Goal: Information Seeking & Learning: Learn about a topic

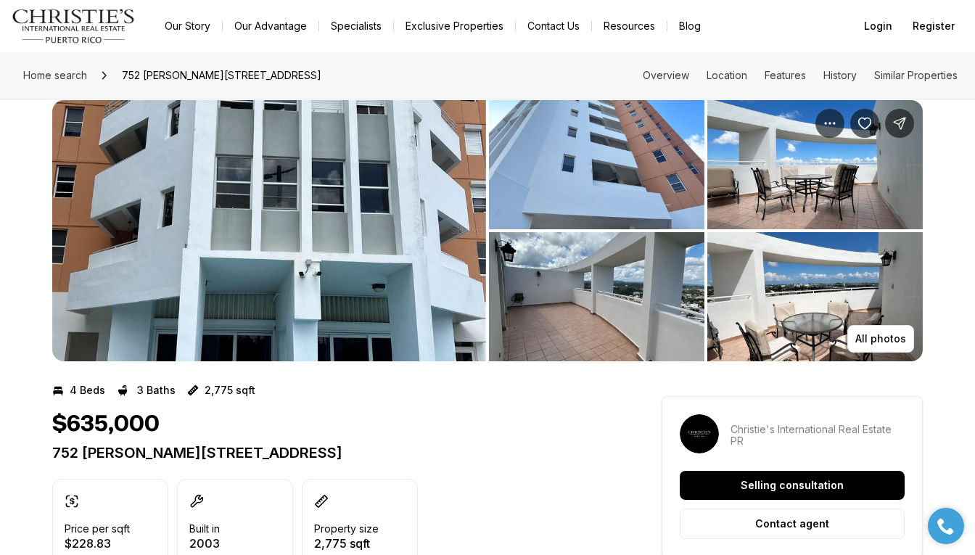
scroll to position [30, 0]
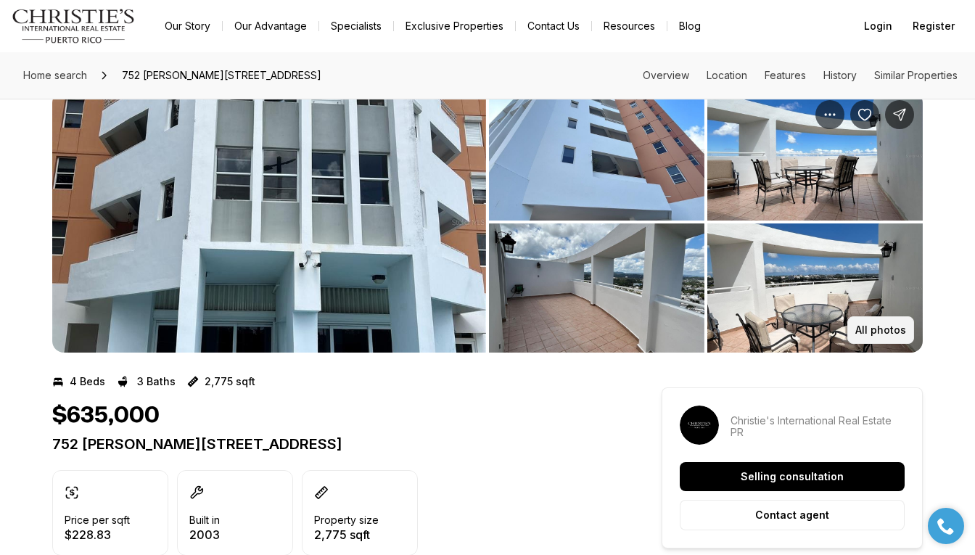
click at [873, 327] on p "All photos" at bounding box center [881, 330] width 51 height 12
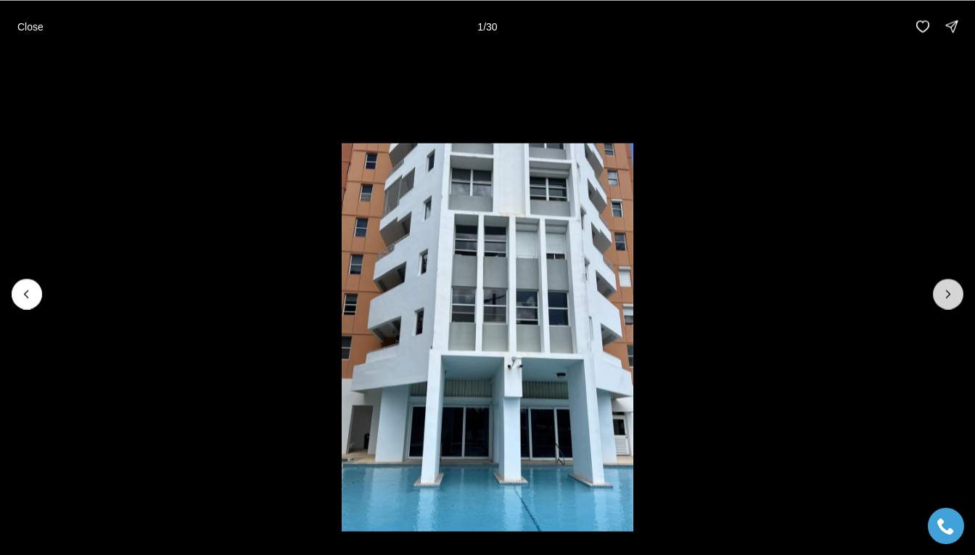
click at [947, 296] on icon "Next slide" at bounding box center [949, 293] width 4 height 7
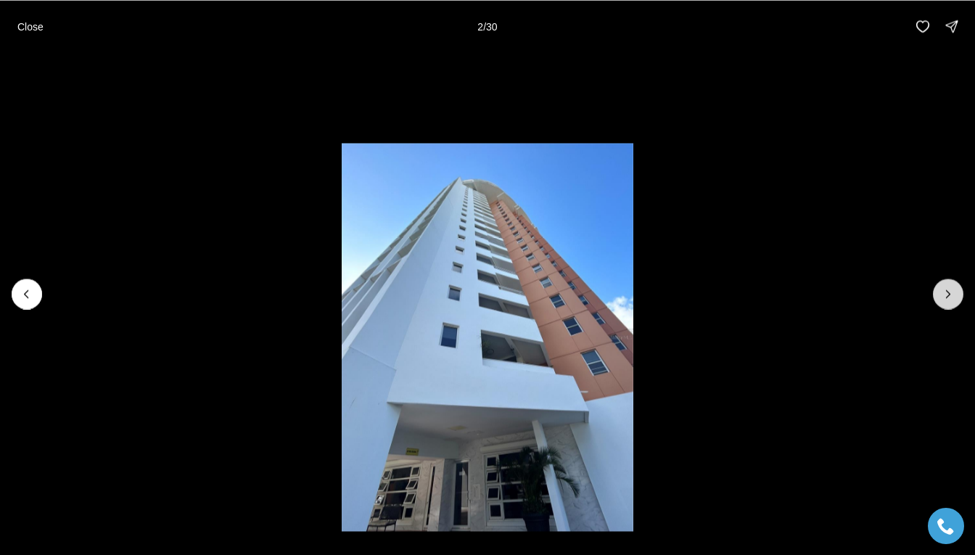
click at [947, 296] on icon "Next slide" at bounding box center [949, 293] width 4 height 7
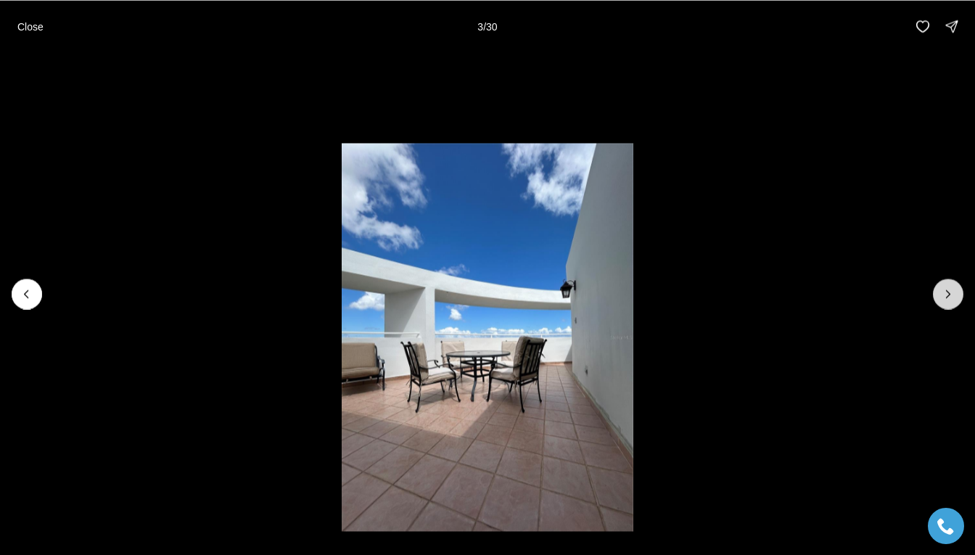
click at [947, 296] on icon "Next slide" at bounding box center [949, 293] width 4 height 7
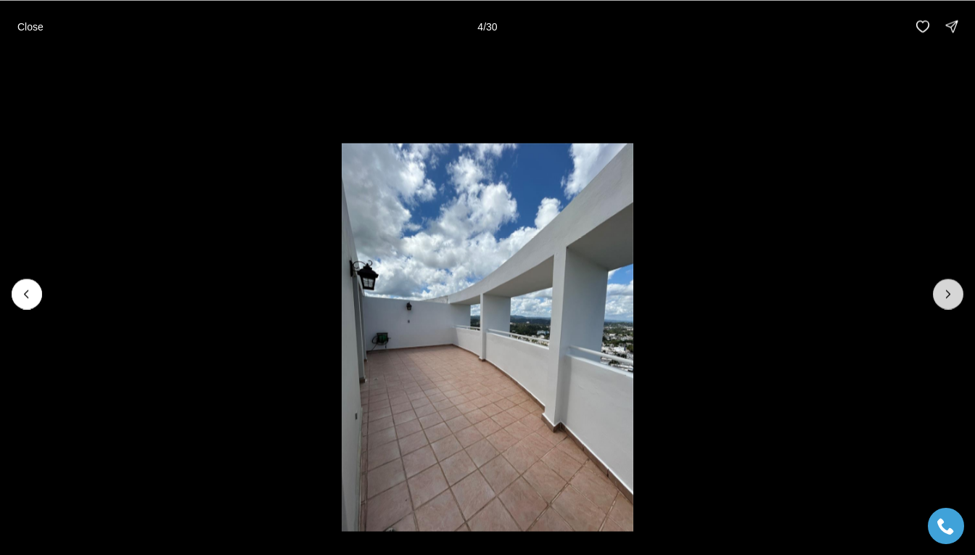
click at [947, 296] on icon "Next slide" at bounding box center [949, 293] width 4 height 7
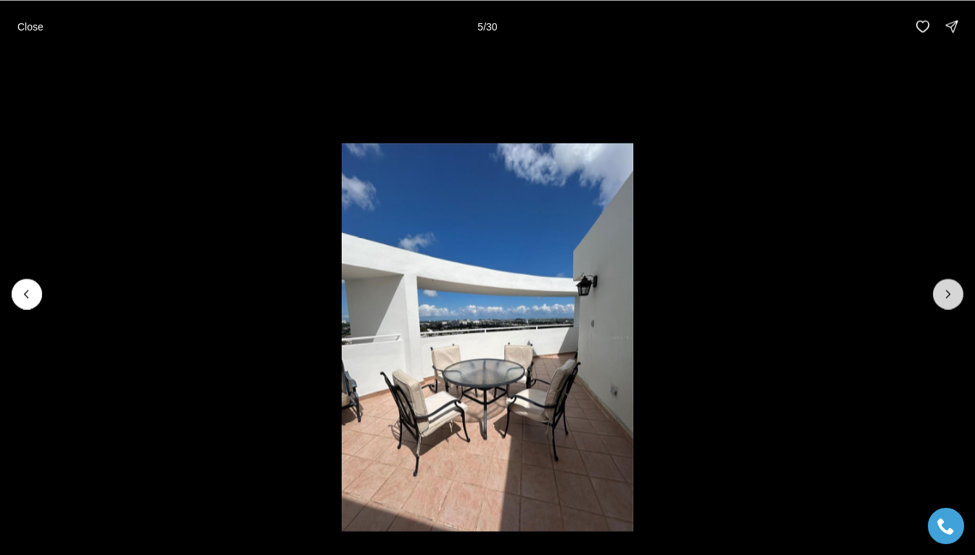
click at [947, 296] on icon "Next slide" at bounding box center [949, 293] width 4 height 7
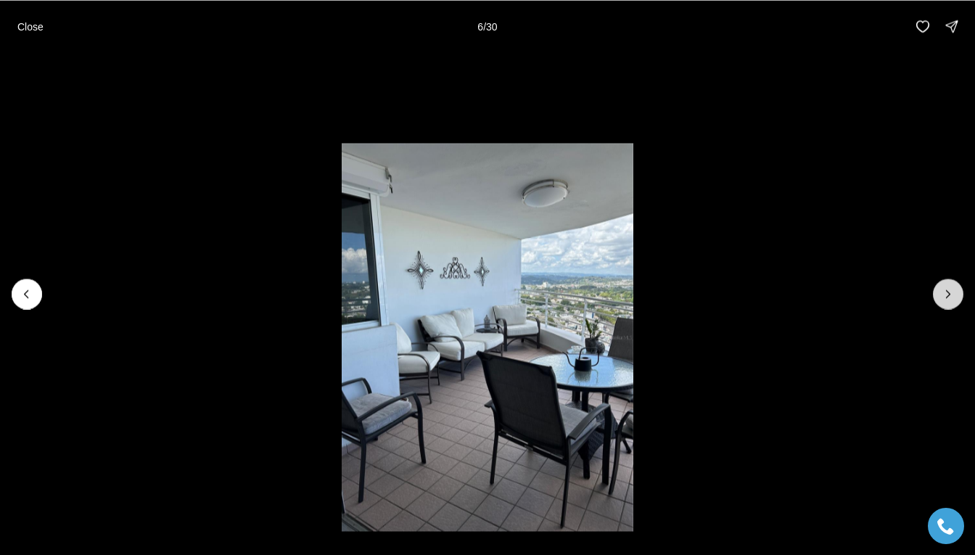
click at [947, 296] on icon "Next slide" at bounding box center [949, 293] width 4 height 7
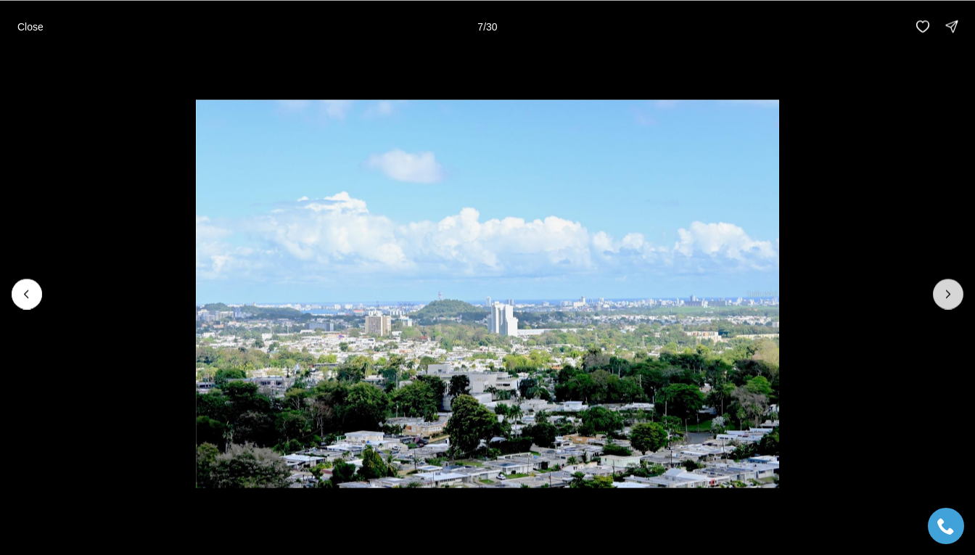
click at [947, 296] on icon "Next slide" at bounding box center [949, 293] width 4 height 7
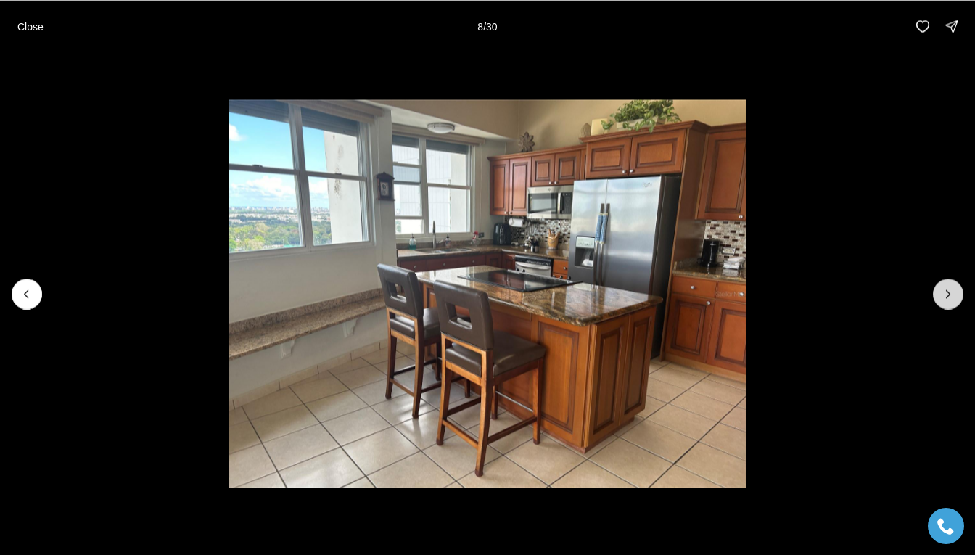
click at [947, 296] on icon "Next slide" at bounding box center [949, 293] width 4 height 7
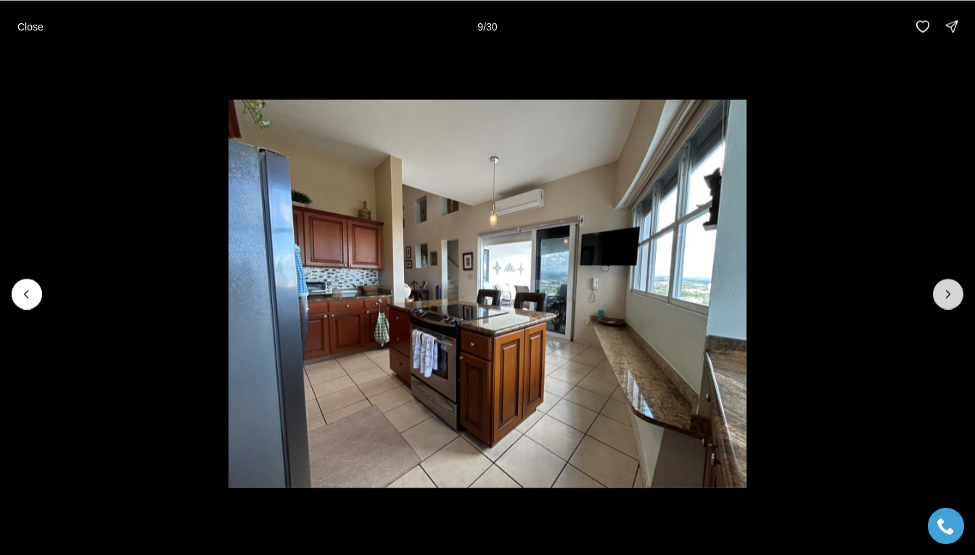
click at [947, 296] on icon "Next slide" at bounding box center [949, 293] width 4 height 7
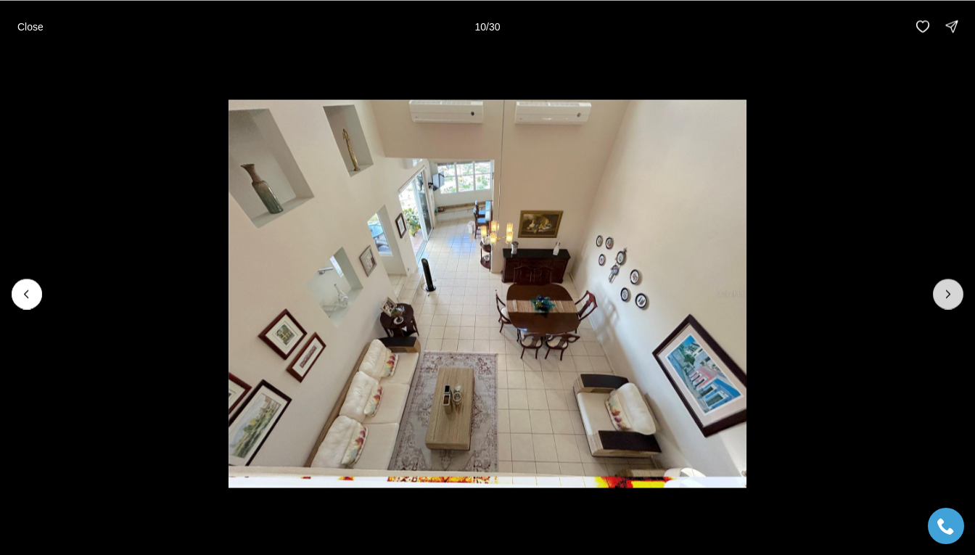
click at [947, 296] on icon "Next slide" at bounding box center [949, 293] width 4 height 7
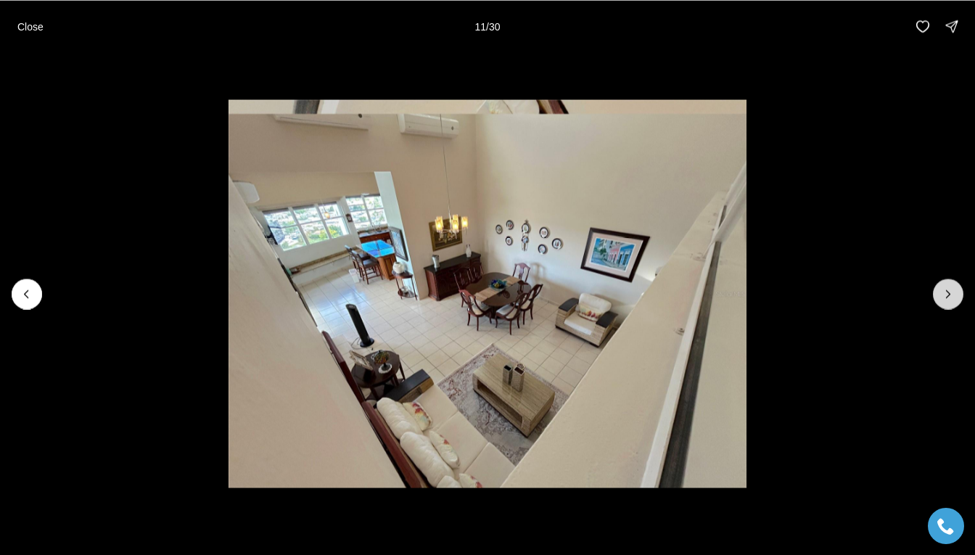
click at [947, 296] on icon "Next slide" at bounding box center [949, 293] width 4 height 7
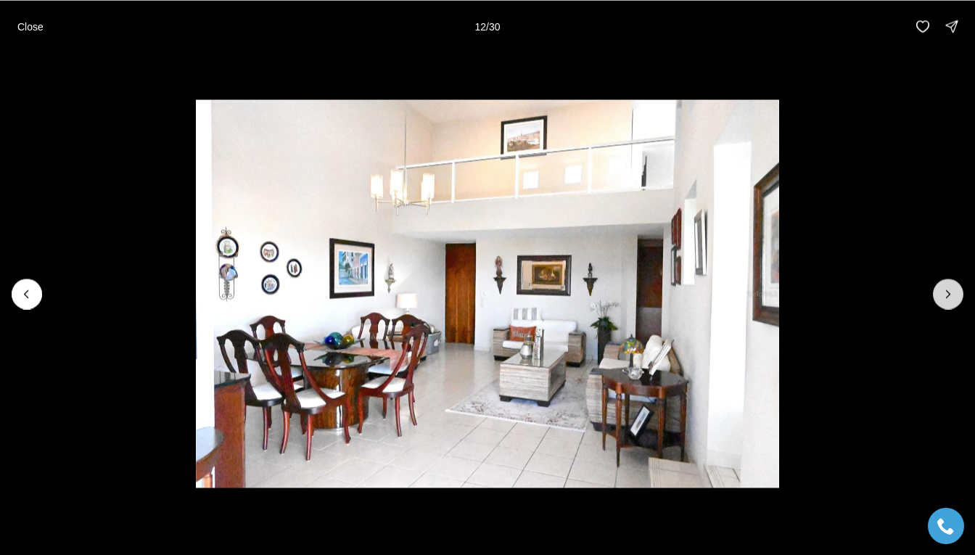
click at [947, 296] on icon "Next slide" at bounding box center [949, 293] width 4 height 7
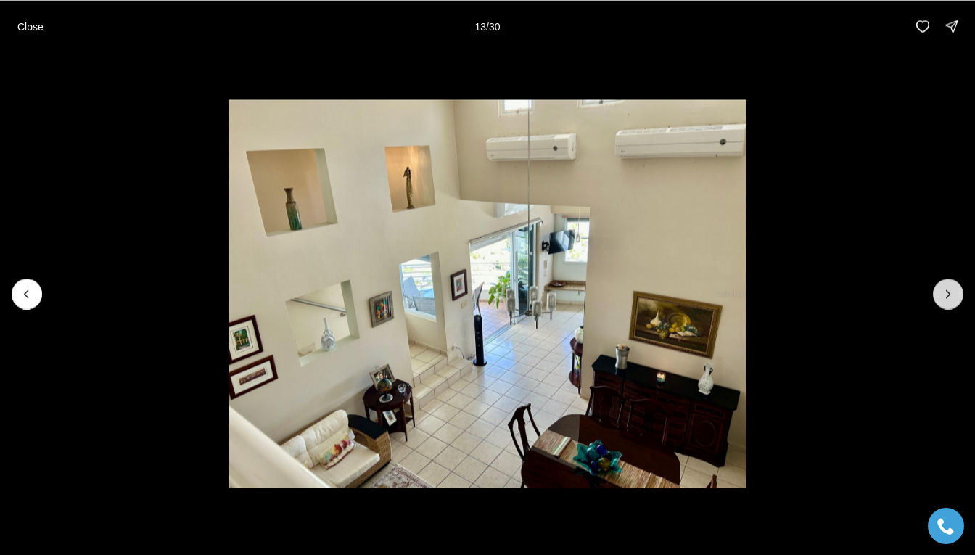
click at [947, 296] on icon "Next slide" at bounding box center [949, 293] width 4 height 7
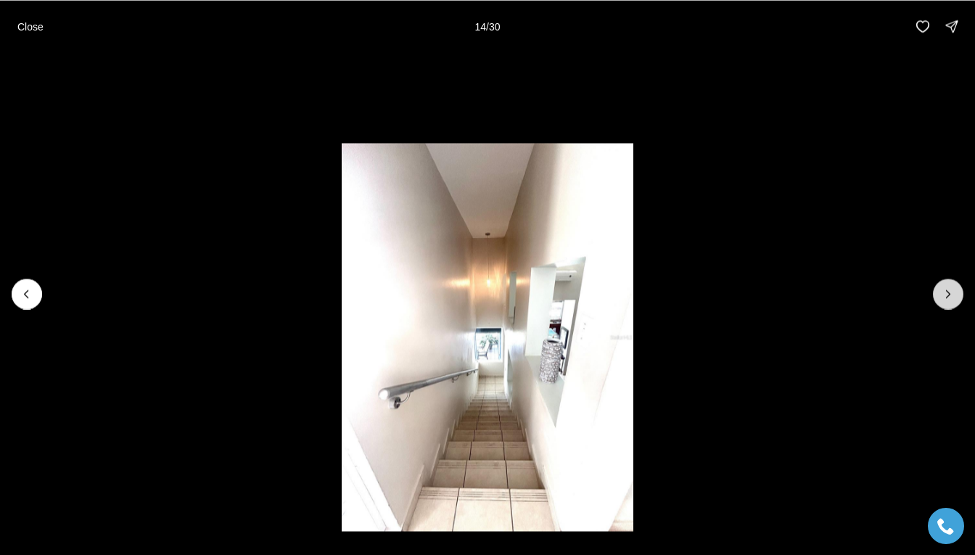
click at [947, 296] on icon "Next slide" at bounding box center [949, 293] width 4 height 7
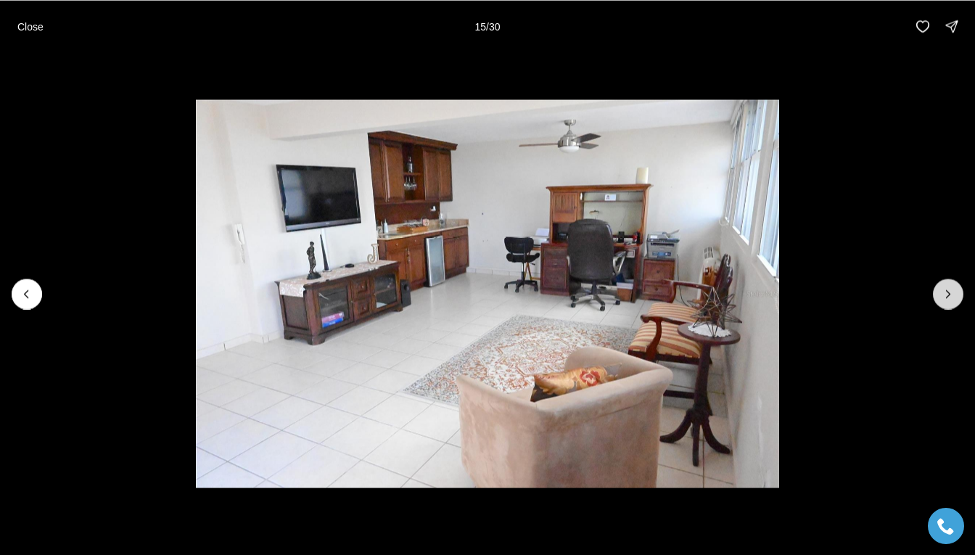
click at [947, 296] on icon "Next slide" at bounding box center [949, 293] width 4 height 7
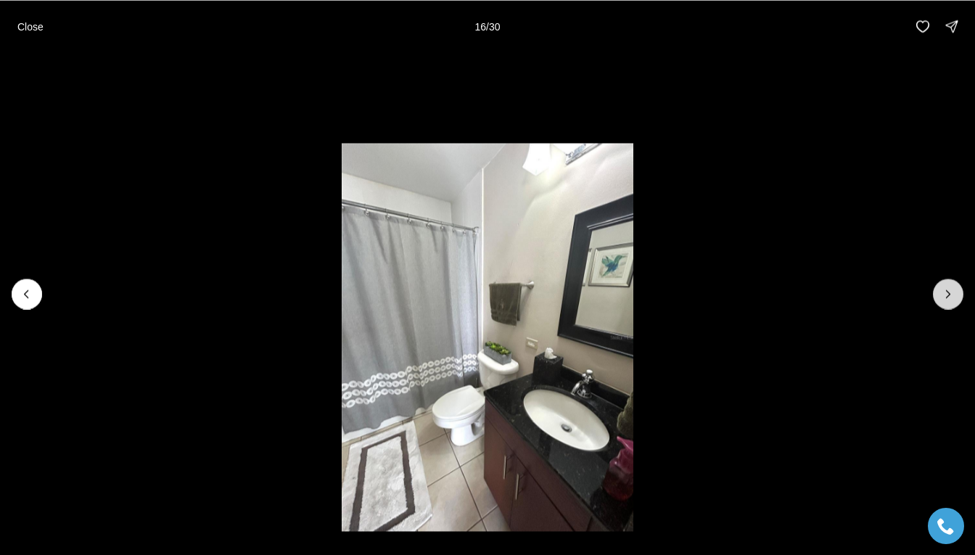
click at [947, 296] on icon "Next slide" at bounding box center [949, 293] width 4 height 7
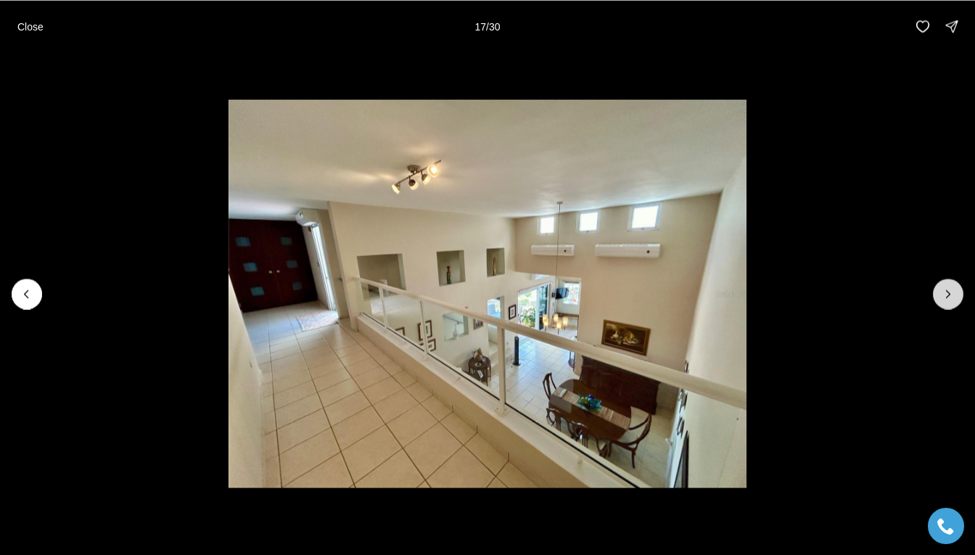
click at [947, 296] on icon "Next slide" at bounding box center [949, 293] width 4 height 7
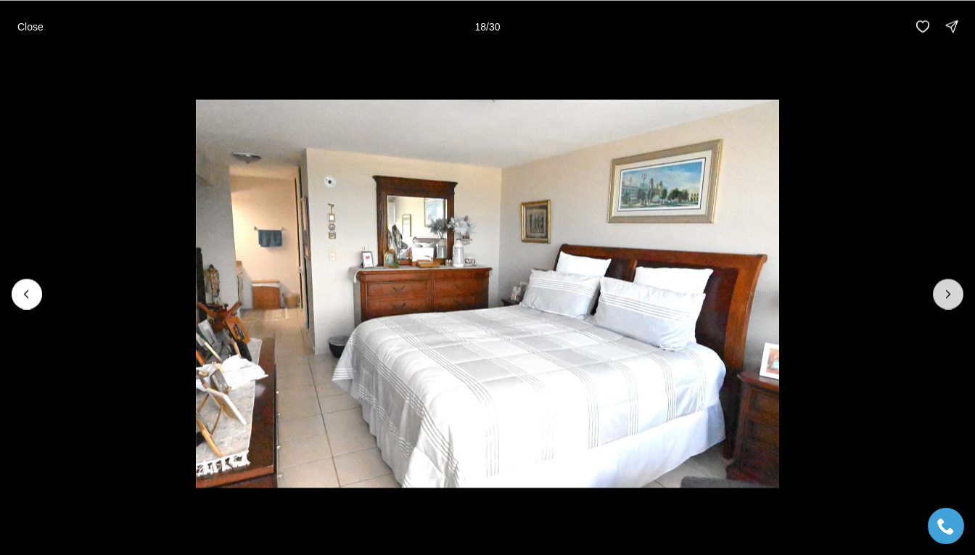
click at [947, 296] on icon "Next slide" at bounding box center [949, 293] width 4 height 7
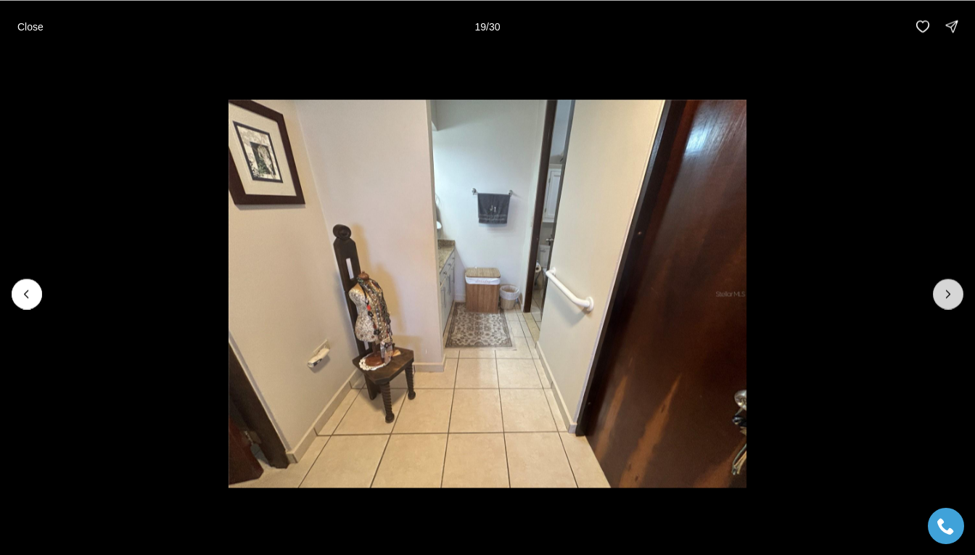
click at [947, 296] on icon "Next slide" at bounding box center [949, 293] width 4 height 7
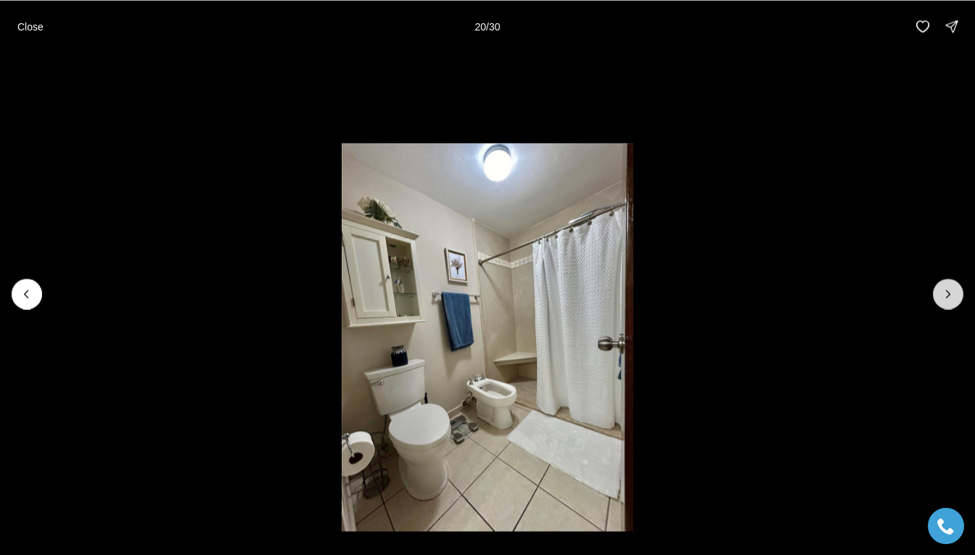
click at [947, 296] on icon "Next slide" at bounding box center [949, 293] width 4 height 7
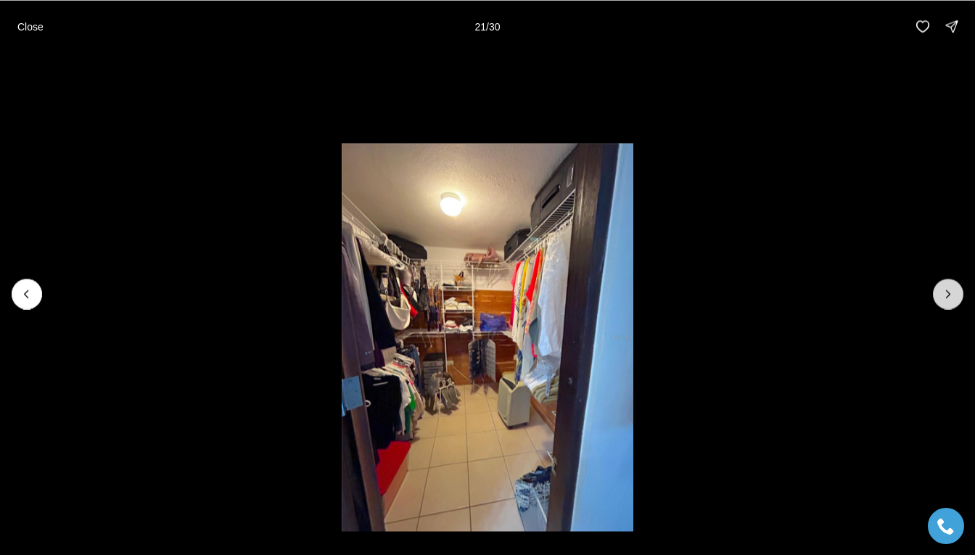
click at [947, 296] on icon "Next slide" at bounding box center [949, 293] width 4 height 7
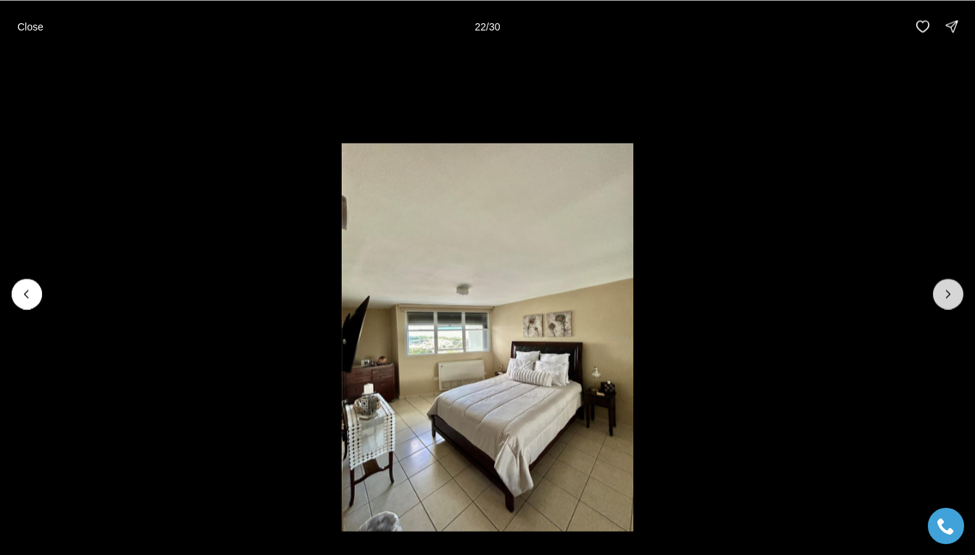
click at [947, 296] on icon "Next slide" at bounding box center [949, 293] width 4 height 7
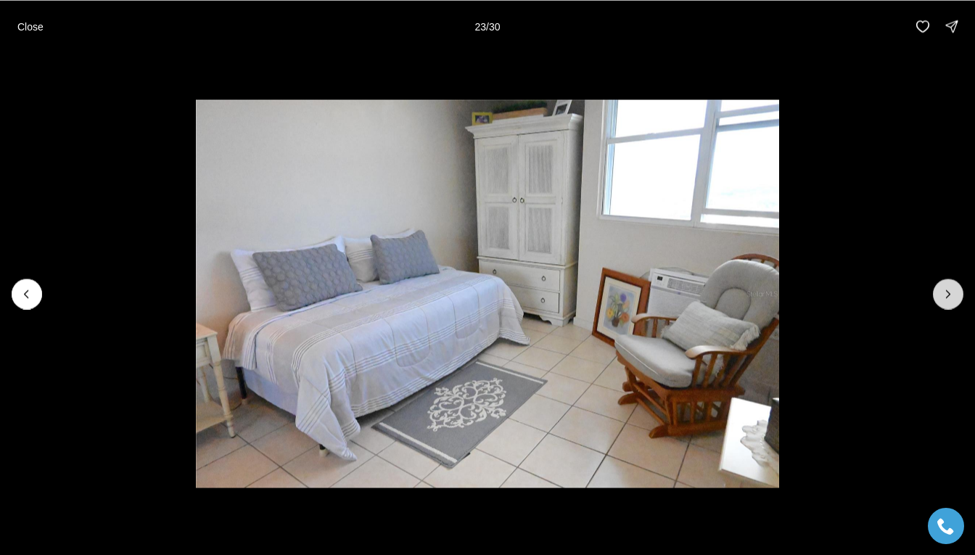
click at [947, 296] on icon "Next slide" at bounding box center [949, 293] width 4 height 7
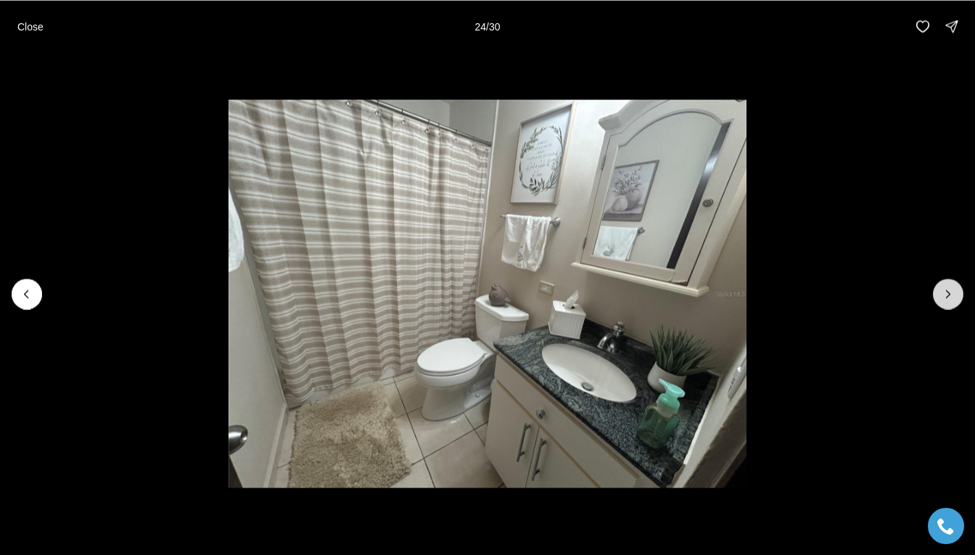
click at [947, 296] on icon "Next slide" at bounding box center [949, 293] width 4 height 7
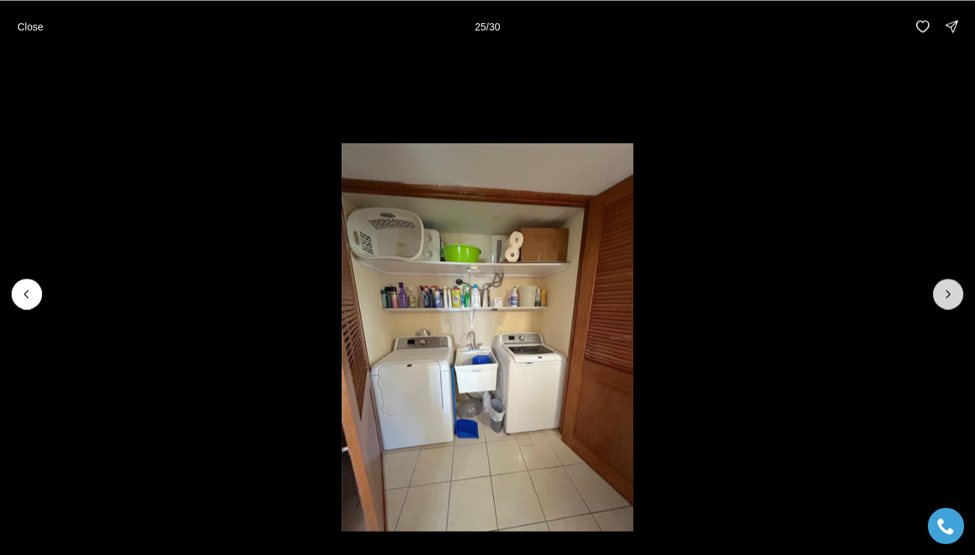
click at [947, 296] on icon "Next slide" at bounding box center [949, 293] width 4 height 7
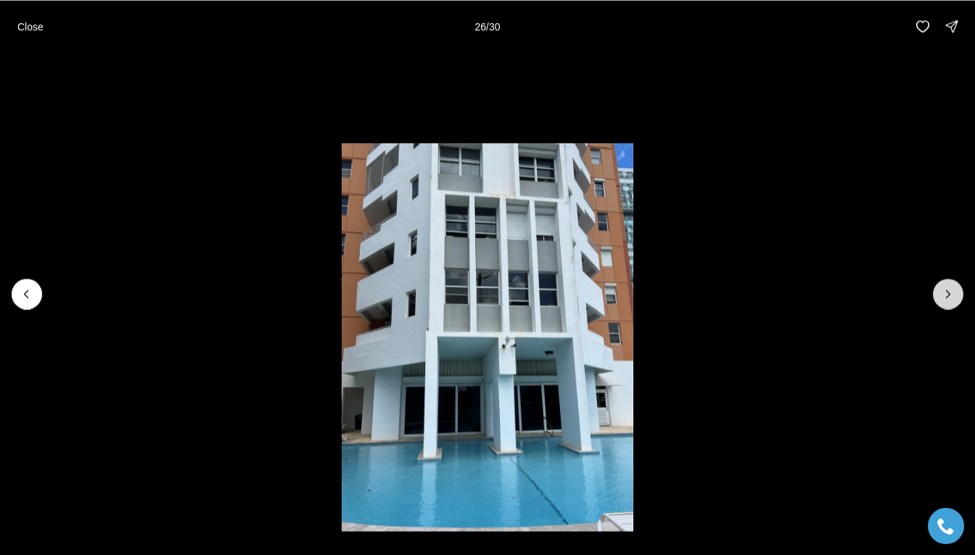
click at [947, 296] on icon "Next slide" at bounding box center [949, 293] width 4 height 7
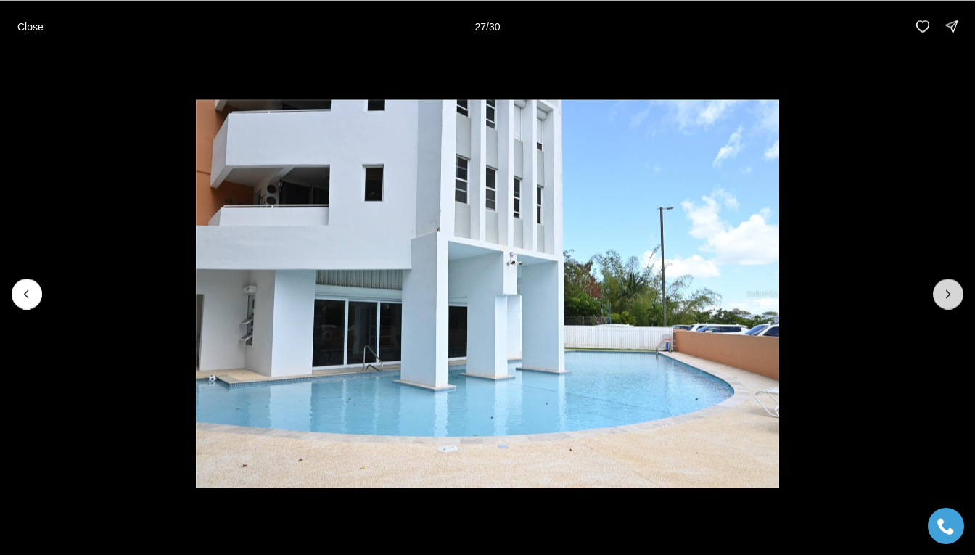
click at [945, 288] on icon "Next slide" at bounding box center [948, 294] width 15 height 15
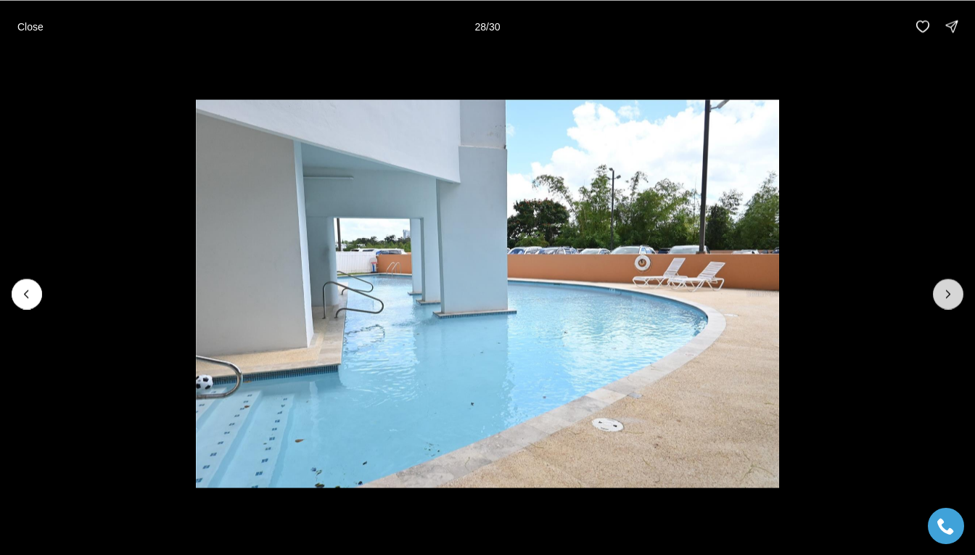
click at [945, 288] on icon "Next slide" at bounding box center [948, 294] width 15 height 15
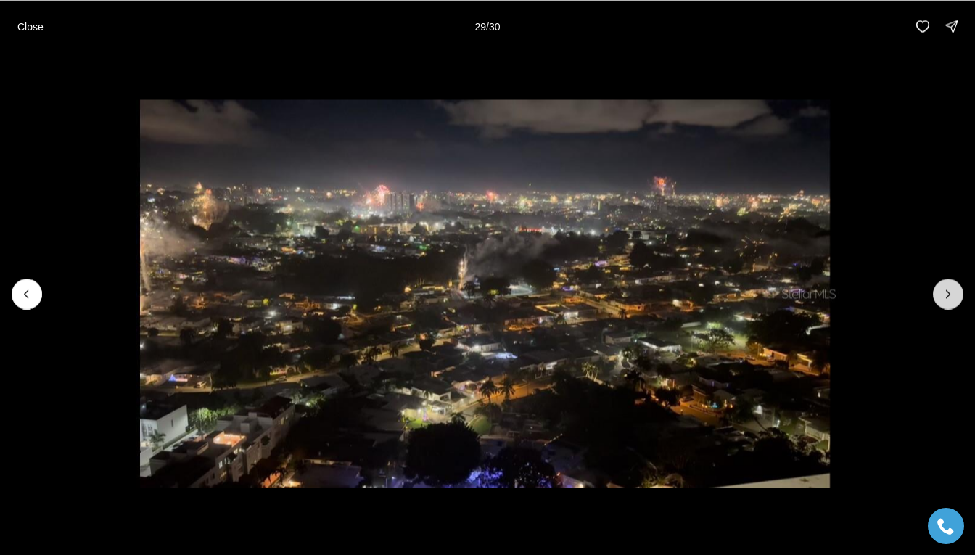
click at [945, 288] on icon "Next slide" at bounding box center [948, 294] width 15 height 15
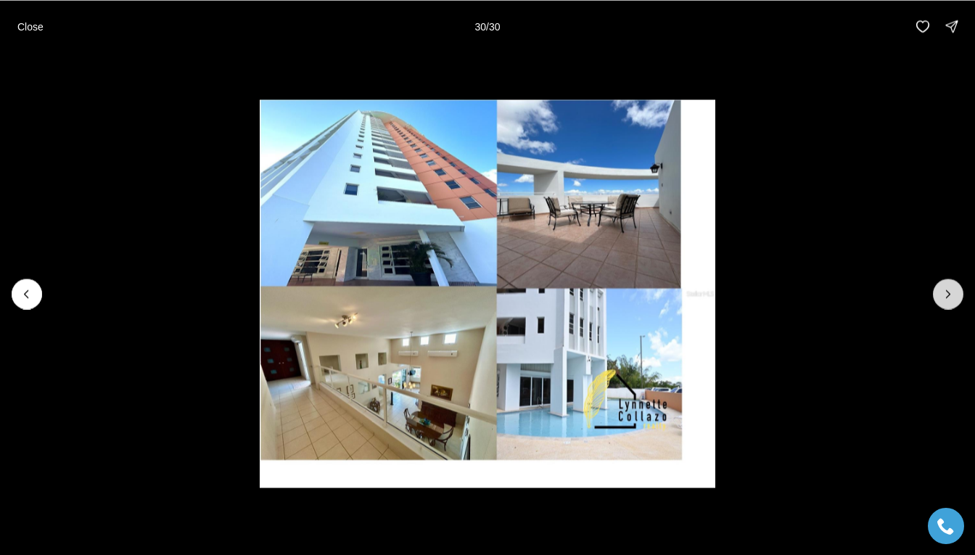
click at [945, 288] on div at bounding box center [948, 294] width 30 height 30
click at [30, 294] on icon "Previous slide" at bounding box center [27, 294] width 15 height 15
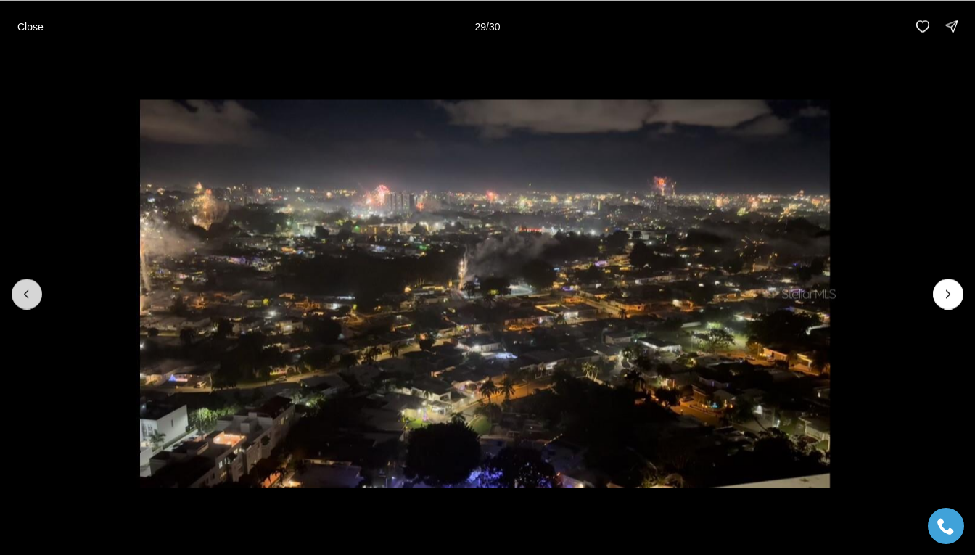
click at [30, 294] on icon "Previous slide" at bounding box center [27, 294] width 15 height 15
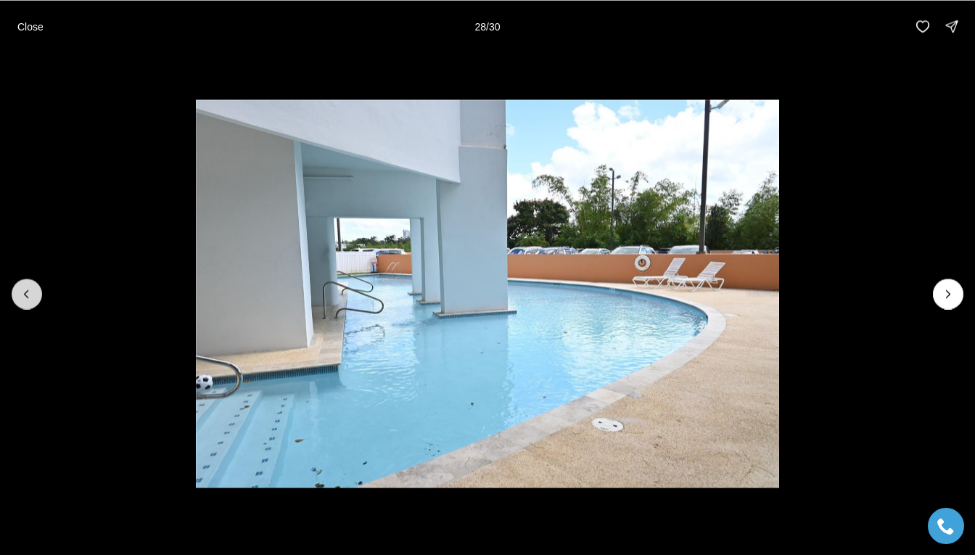
click at [30, 294] on icon "Previous slide" at bounding box center [27, 294] width 15 height 15
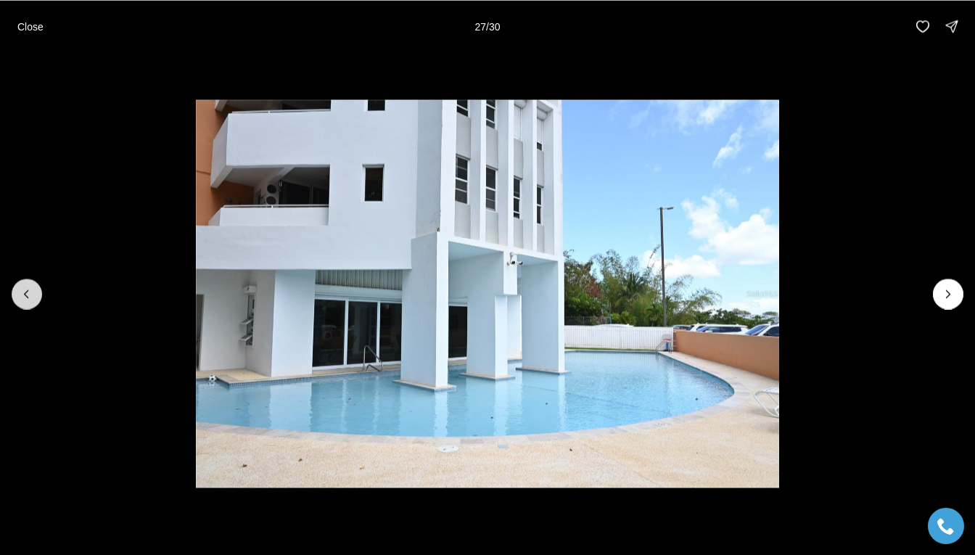
click at [30, 294] on icon "Previous slide" at bounding box center [27, 294] width 15 height 15
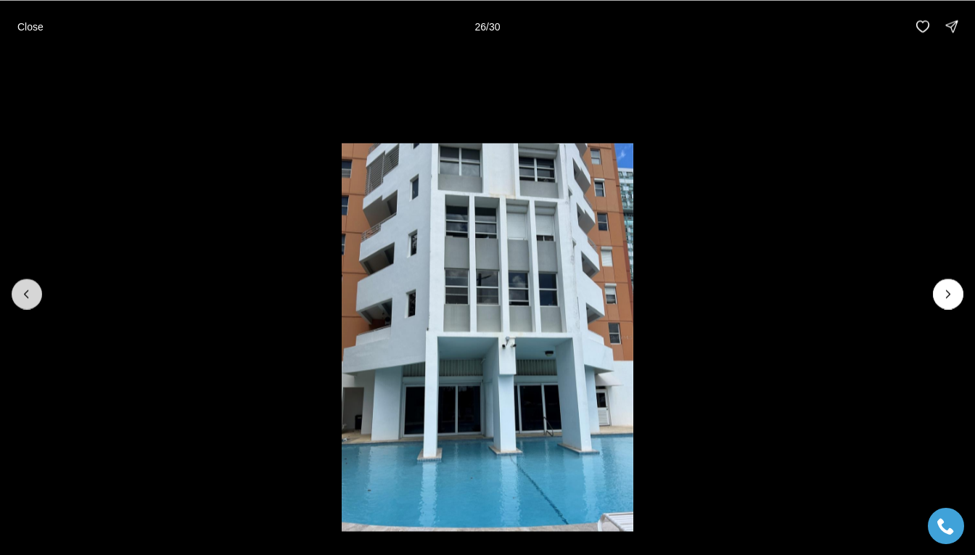
click at [30, 294] on icon "Previous slide" at bounding box center [27, 294] width 15 height 15
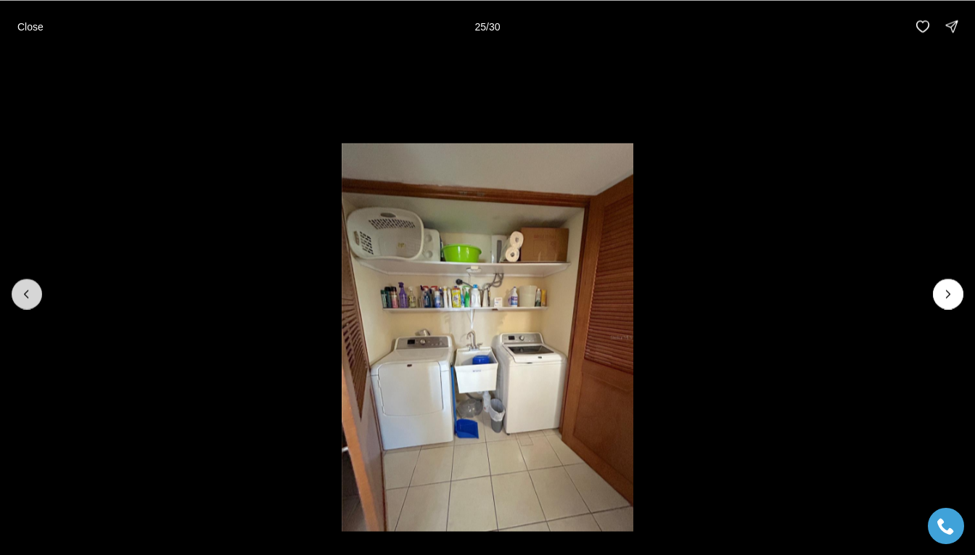
click at [30, 294] on icon "Previous slide" at bounding box center [27, 294] width 15 height 15
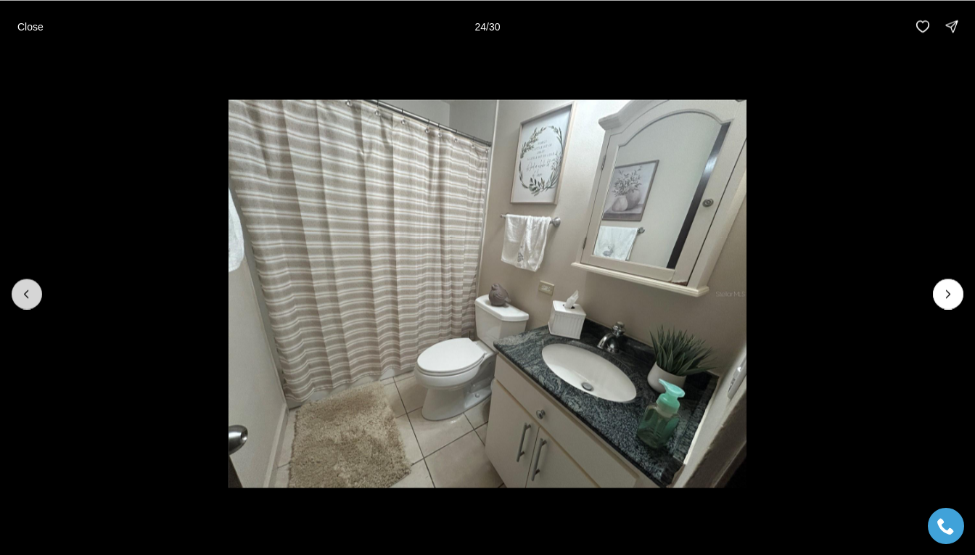
click at [27, 290] on icon "Previous slide" at bounding box center [27, 293] width 4 height 7
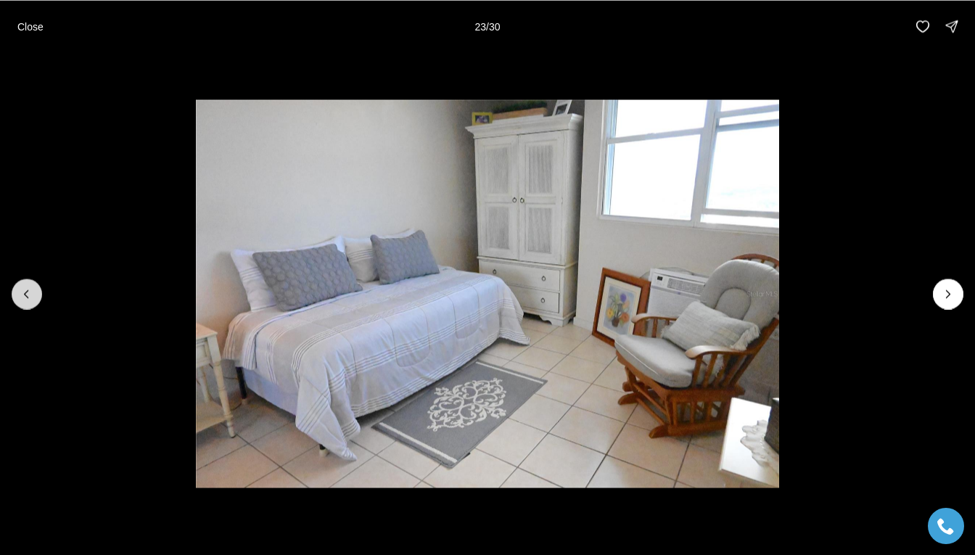
click at [28, 290] on icon "Previous slide" at bounding box center [27, 294] width 15 height 15
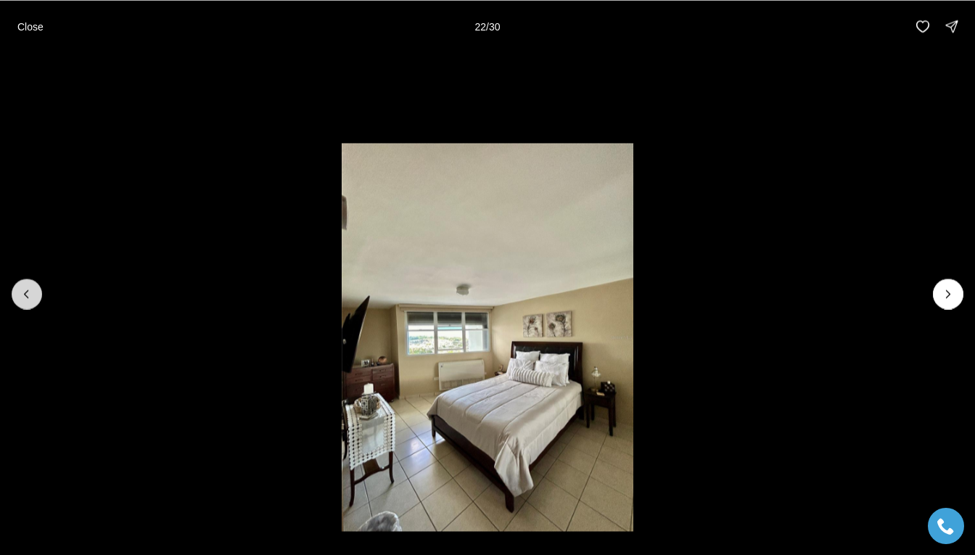
click at [28, 290] on icon "Previous slide" at bounding box center [27, 294] width 15 height 15
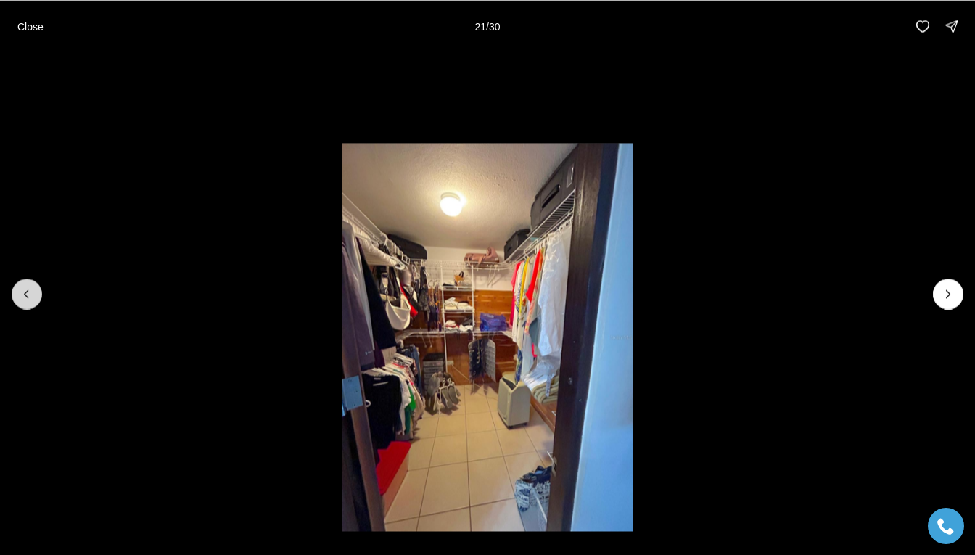
click at [28, 290] on icon "Previous slide" at bounding box center [27, 294] width 15 height 15
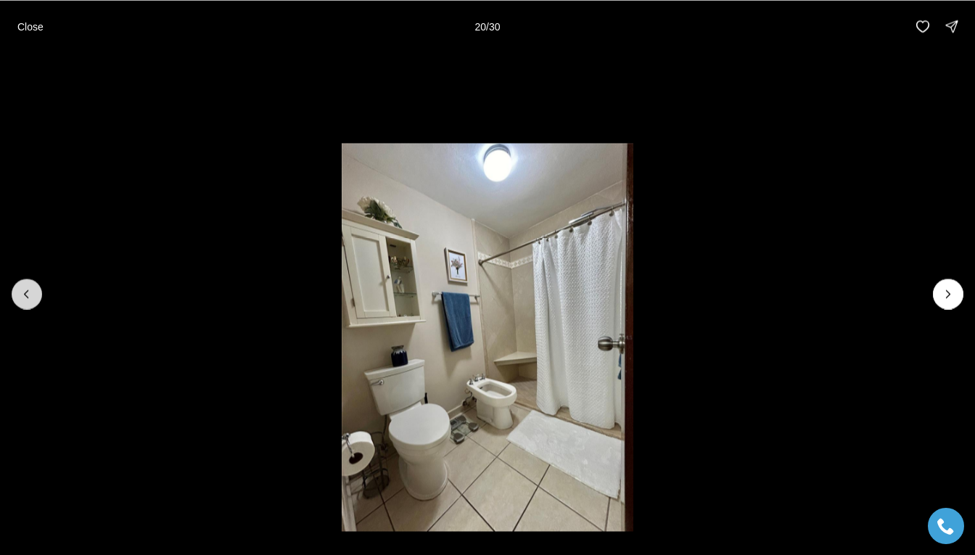
click at [26, 292] on icon "Previous slide" at bounding box center [27, 294] width 15 height 15
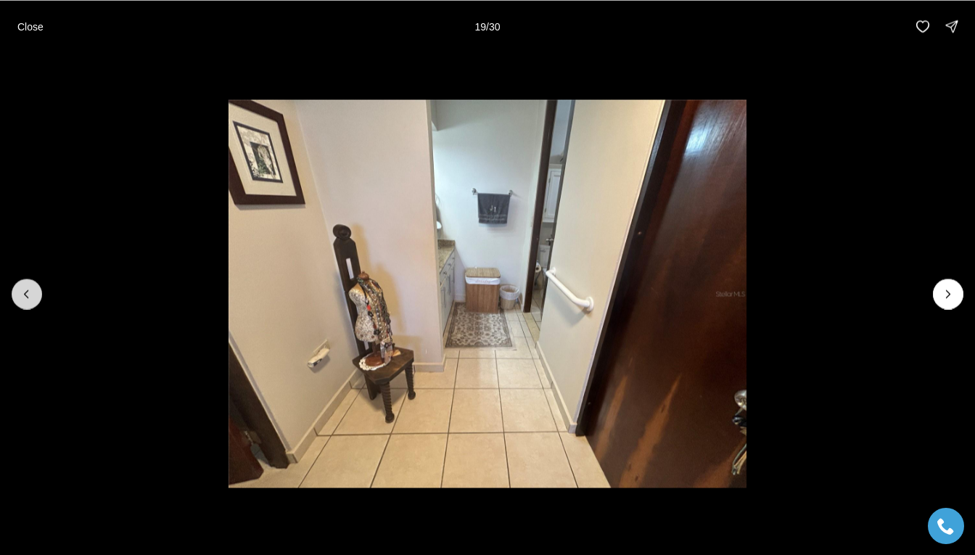
click at [26, 292] on icon "Previous slide" at bounding box center [27, 294] width 15 height 15
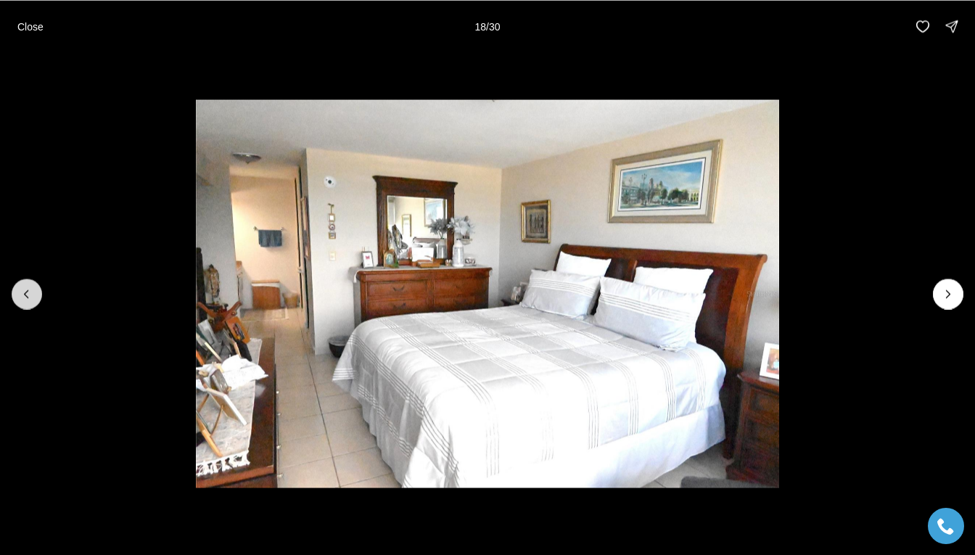
click at [26, 292] on icon "Previous slide" at bounding box center [27, 294] width 15 height 15
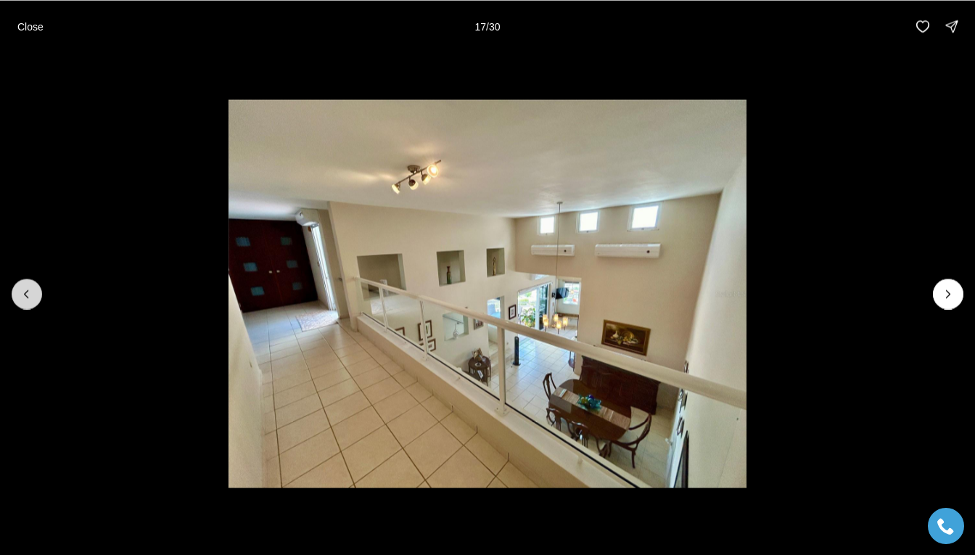
click at [30, 291] on icon "Previous slide" at bounding box center [27, 294] width 15 height 15
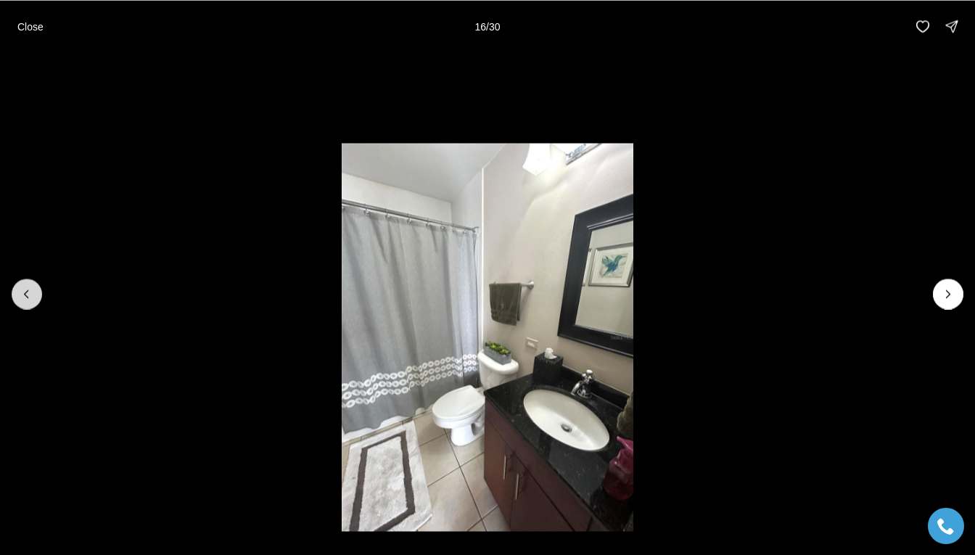
click at [22, 290] on icon "Previous slide" at bounding box center [27, 294] width 15 height 15
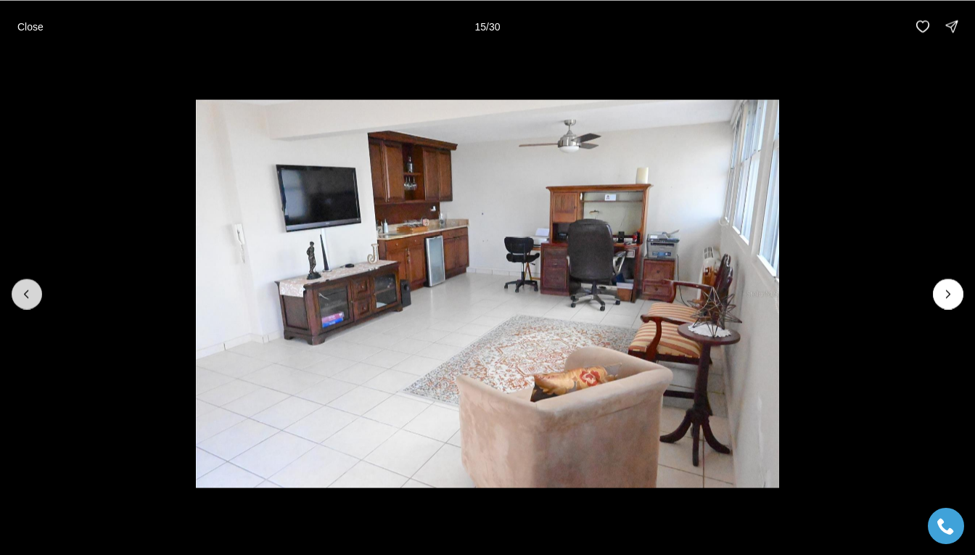
click at [29, 291] on icon "Previous slide" at bounding box center [27, 294] width 15 height 15
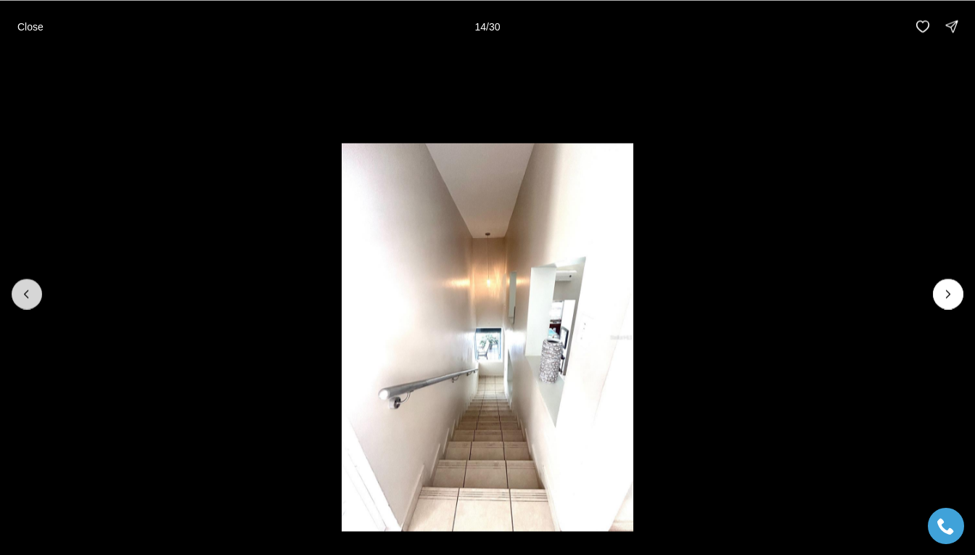
click at [29, 291] on icon "Previous slide" at bounding box center [27, 294] width 15 height 15
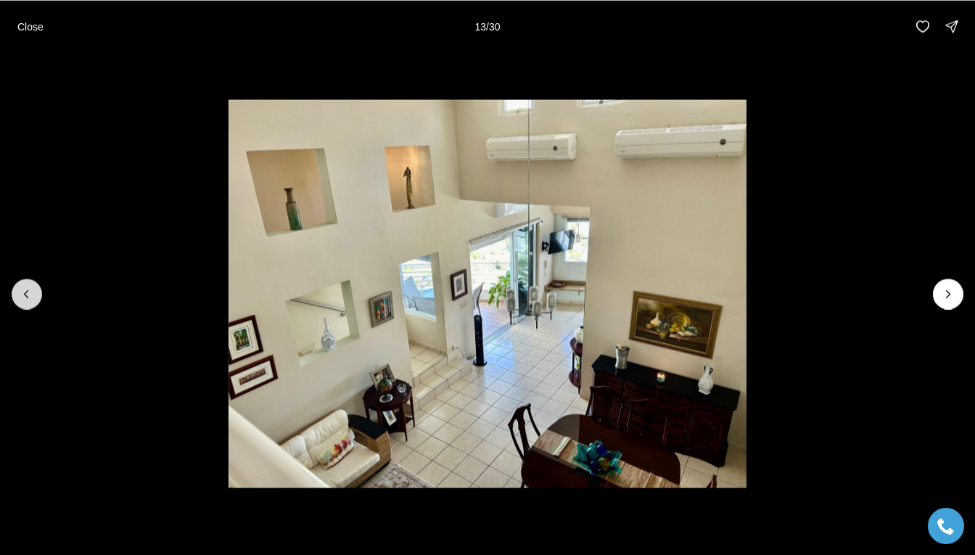
click at [29, 291] on icon "Previous slide" at bounding box center [27, 294] width 15 height 15
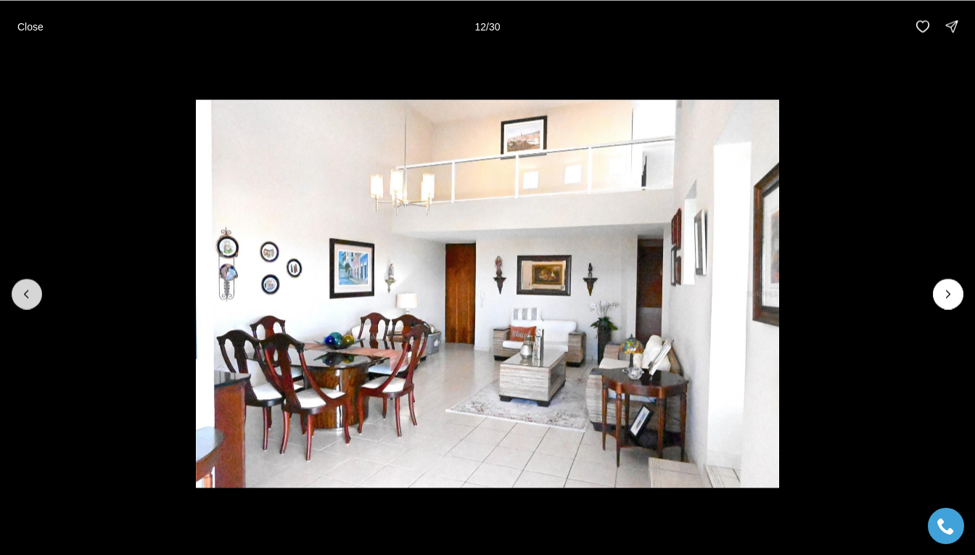
click at [29, 291] on icon "Previous slide" at bounding box center [27, 294] width 15 height 15
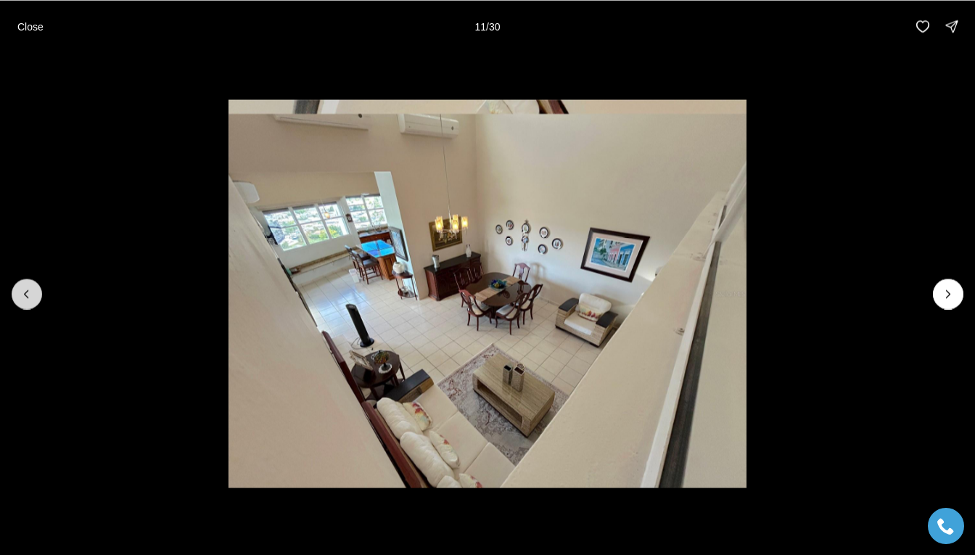
click at [29, 291] on icon "Previous slide" at bounding box center [27, 294] width 15 height 15
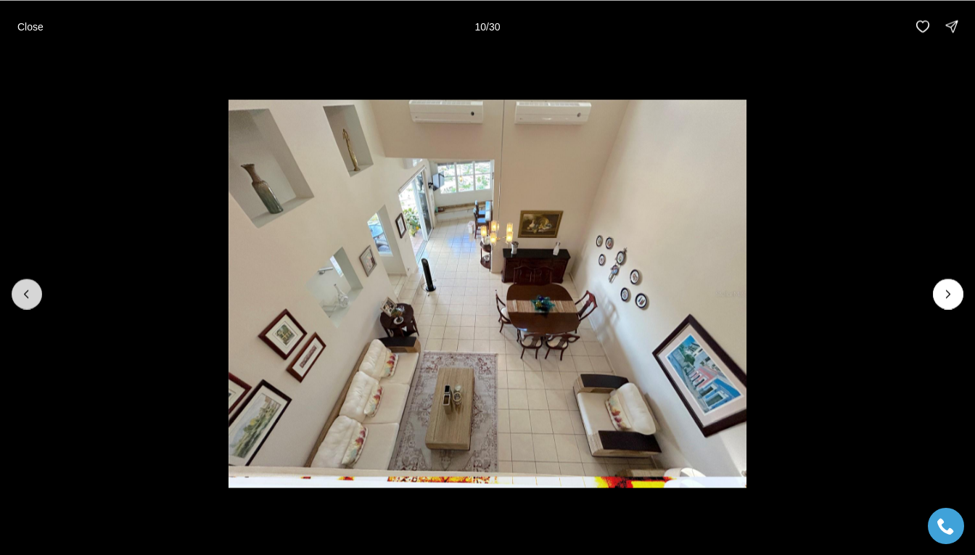
click at [29, 291] on icon "Previous slide" at bounding box center [27, 294] width 15 height 15
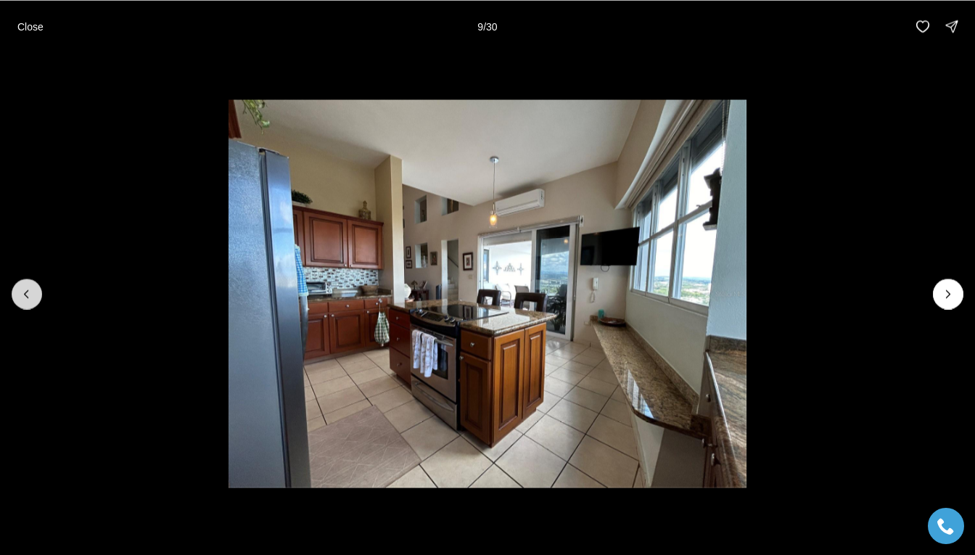
click at [29, 291] on icon "Previous slide" at bounding box center [27, 294] width 15 height 15
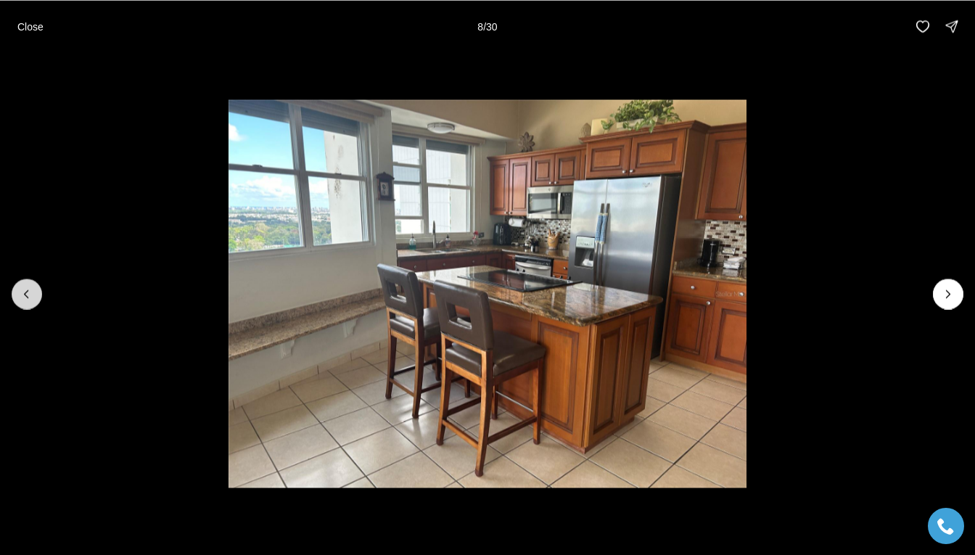
click at [29, 291] on icon "Previous slide" at bounding box center [27, 294] width 15 height 15
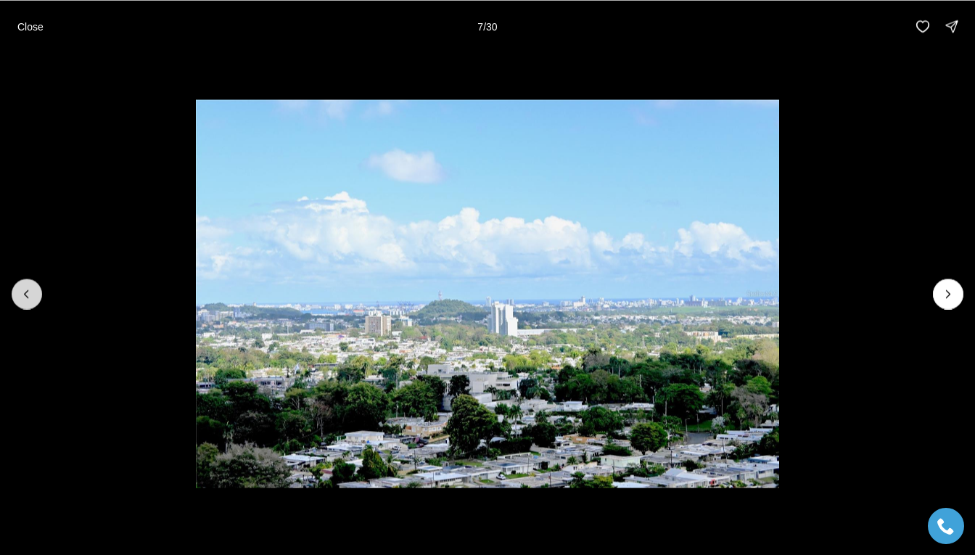
click at [29, 291] on icon "Previous slide" at bounding box center [27, 294] width 15 height 15
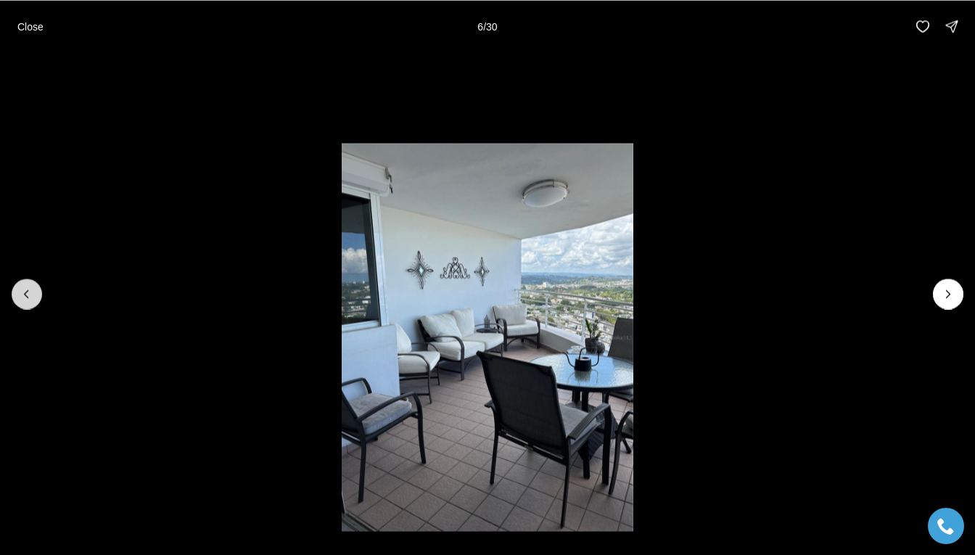
click at [29, 291] on icon "Previous slide" at bounding box center [27, 294] width 15 height 15
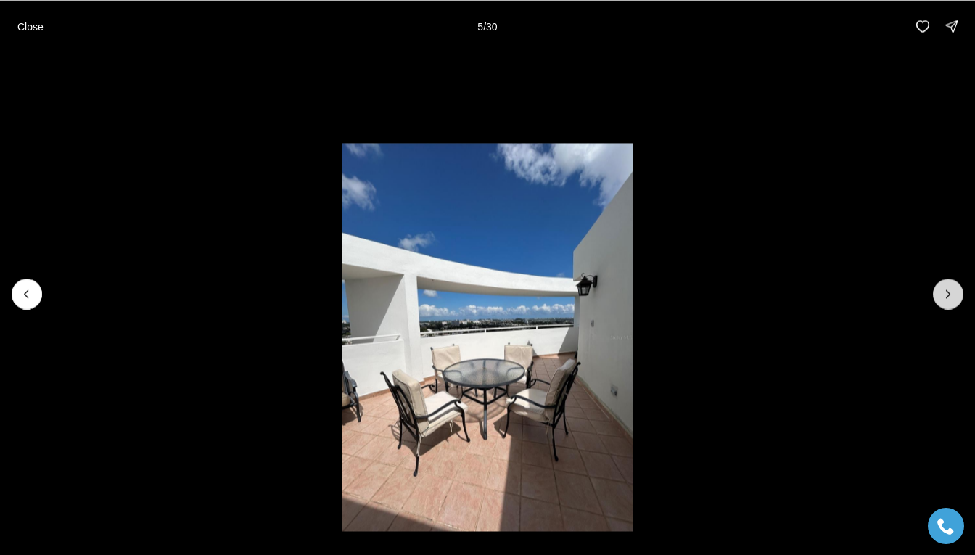
click at [949, 288] on icon "Next slide" at bounding box center [948, 294] width 15 height 15
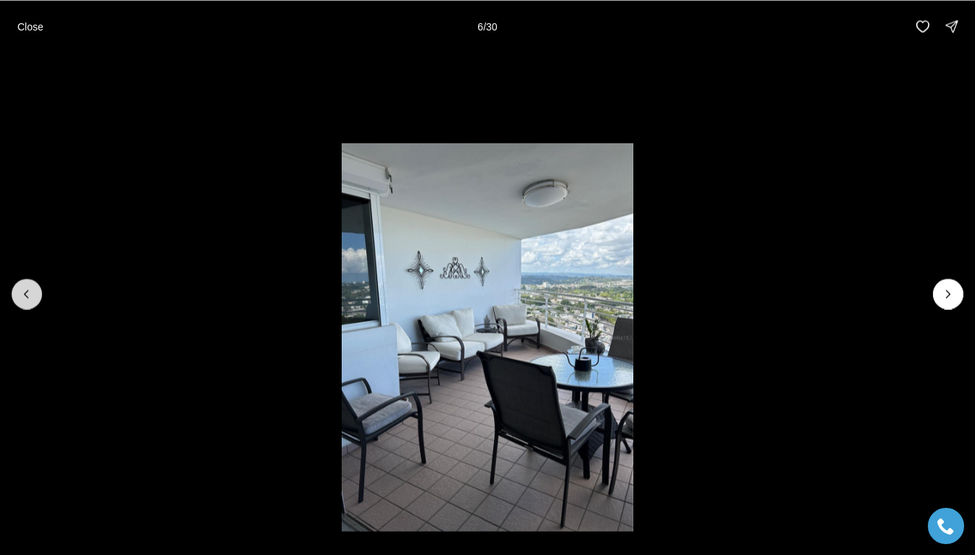
click at [27, 295] on icon "Previous slide" at bounding box center [27, 294] width 15 height 15
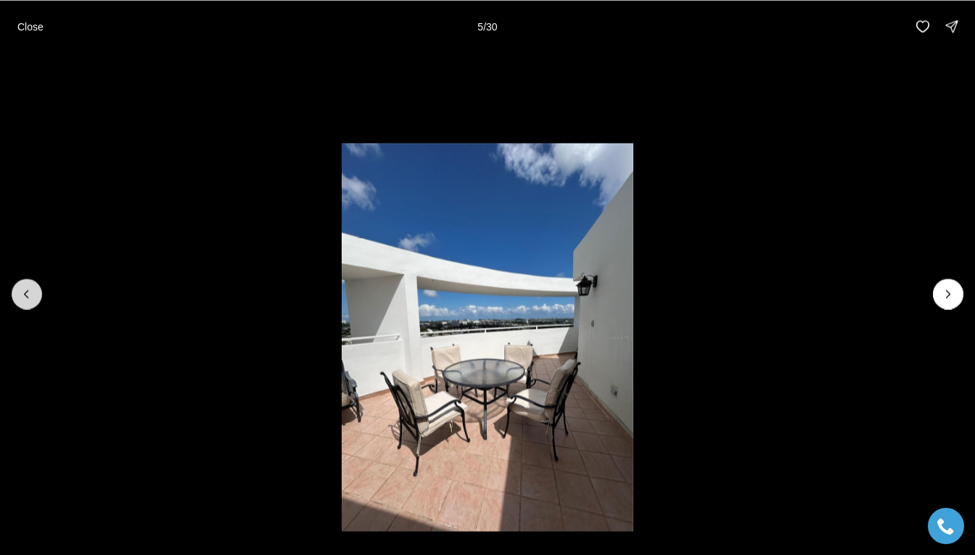
click at [26, 295] on icon "Previous slide" at bounding box center [27, 294] width 15 height 15
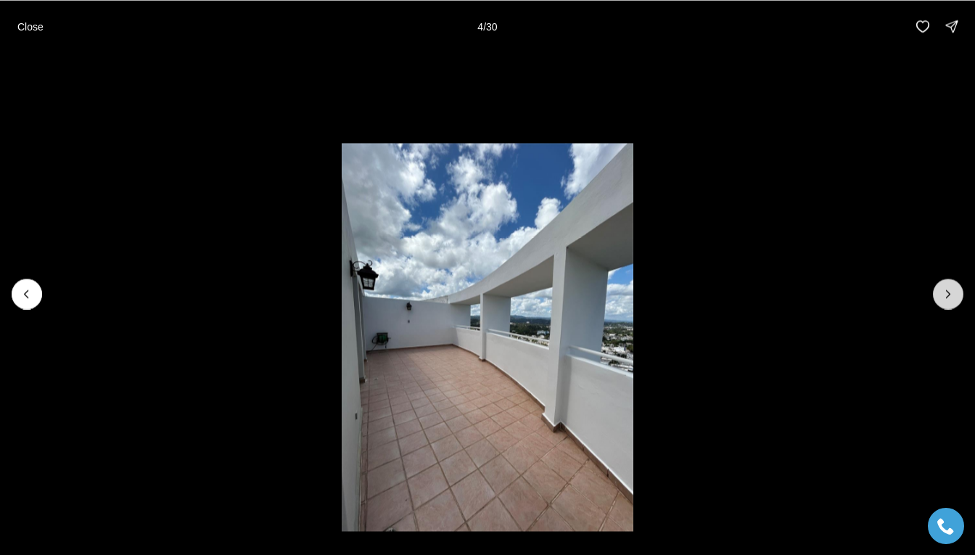
click at [953, 293] on icon "Next slide" at bounding box center [948, 294] width 15 height 15
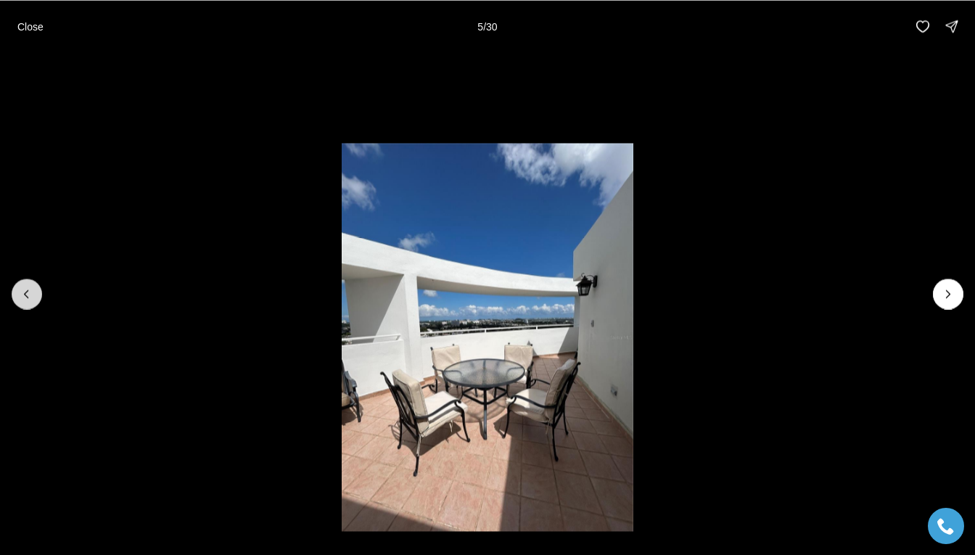
click at [29, 294] on icon "Previous slide" at bounding box center [27, 294] width 15 height 15
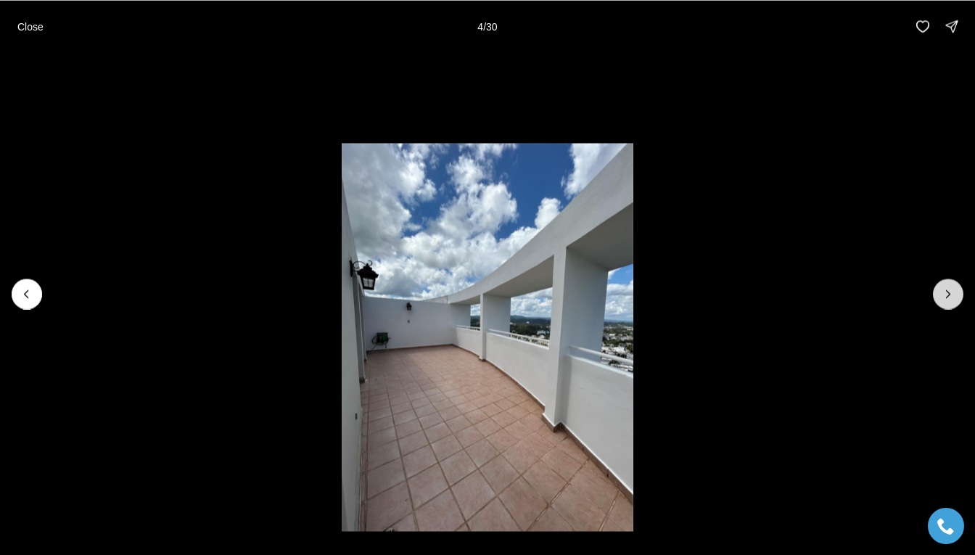
click at [941, 292] on icon "Next slide" at bounding box center [948, 294] width 15 height 15
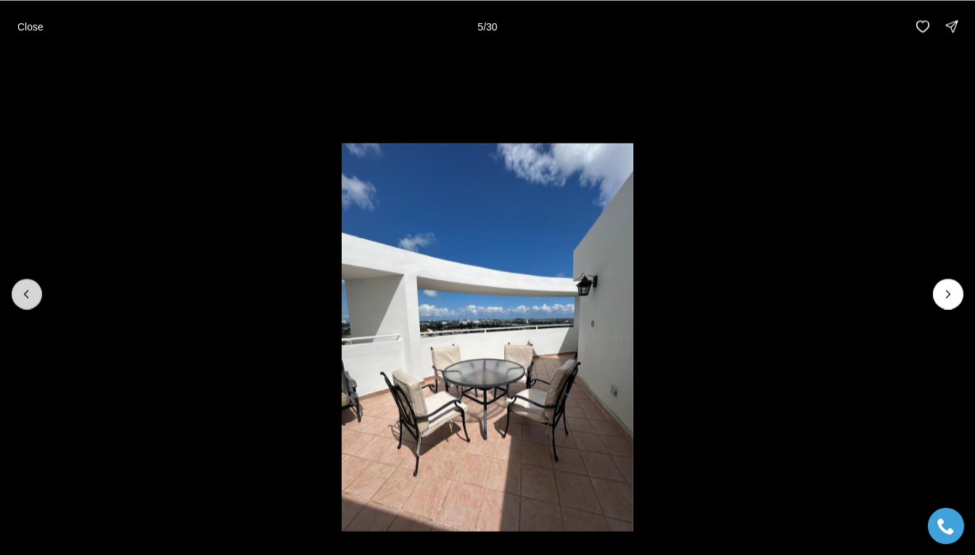
click at [28, 289] on icon "Previous slide" at bounding box center [27, 294] width 15 height 15
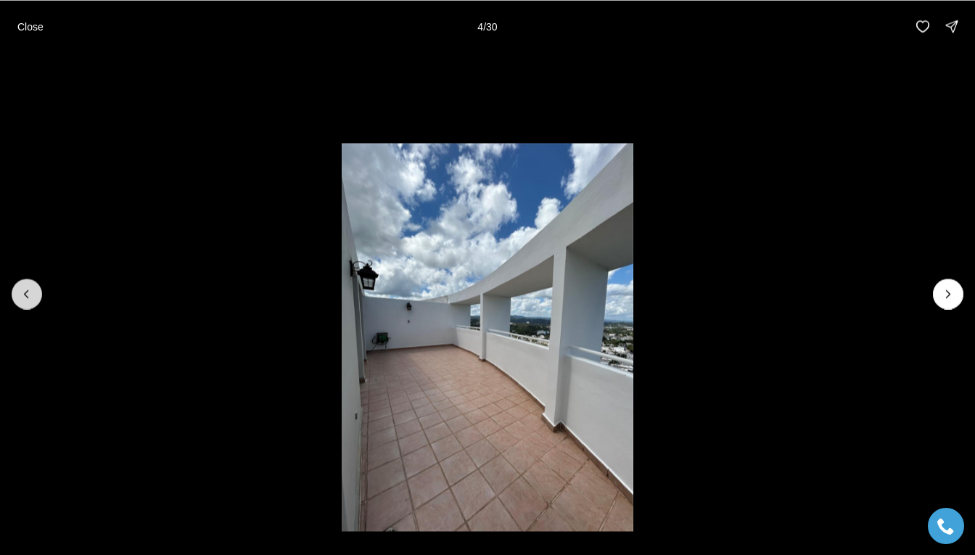
click at [28, 289] on icon "Previous slide" at bounding box center [27, 294] width 15 height 15
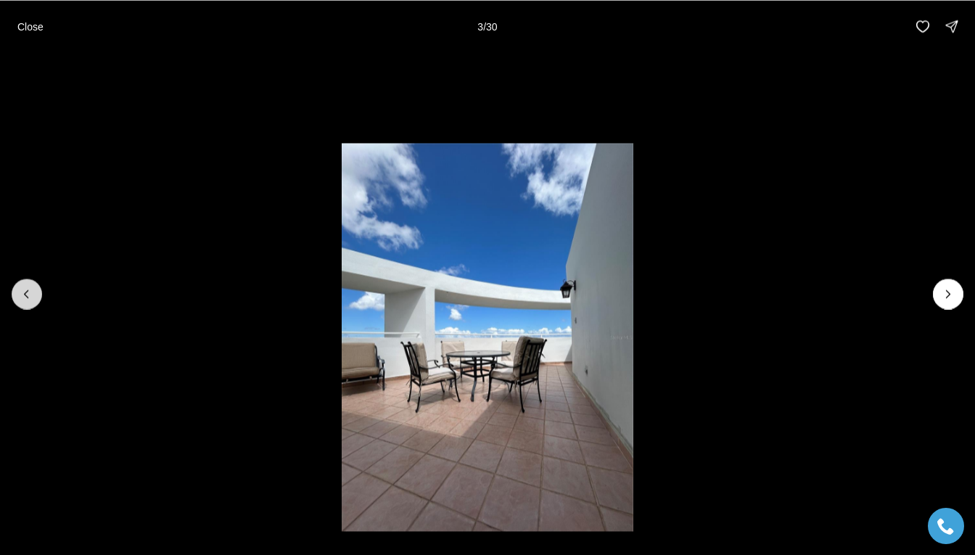
click at [28, 288] on icon "Previous slide" at bounding box center [27, 294] width 15 height 15
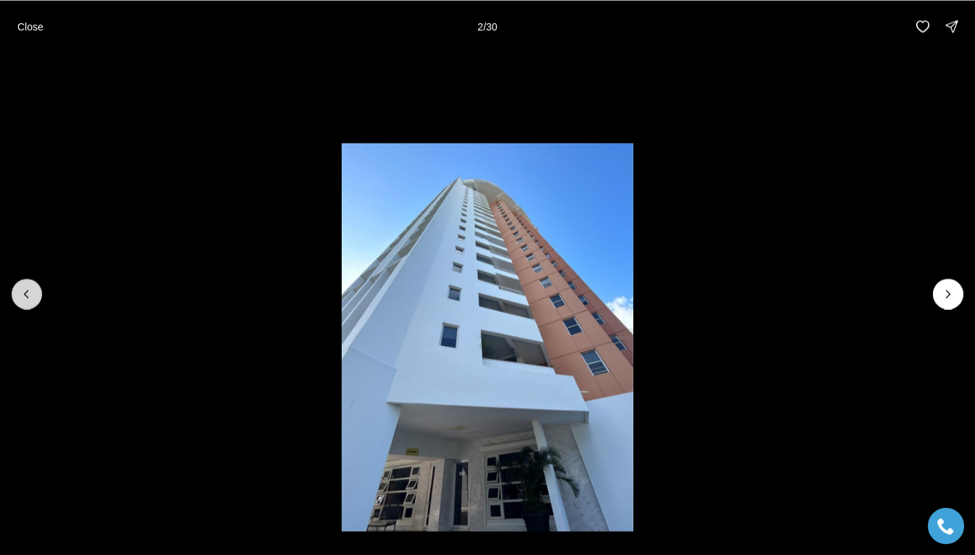
click at [28, 288] on icon "Previous slide" at bounding box center [27, 294] width 15 height 15
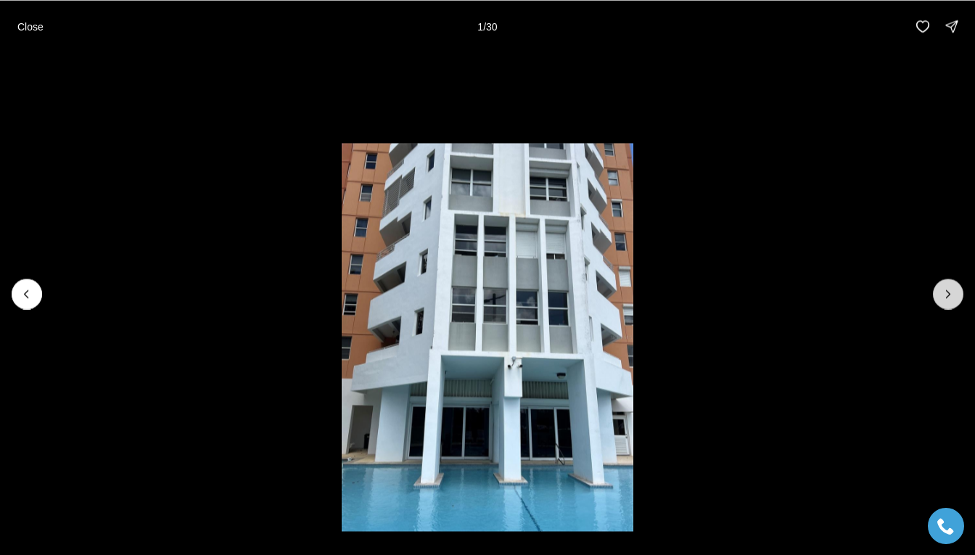
click at [945, 297] on icon "Next slide" at bounding box center [948, 294] width 15 height 15
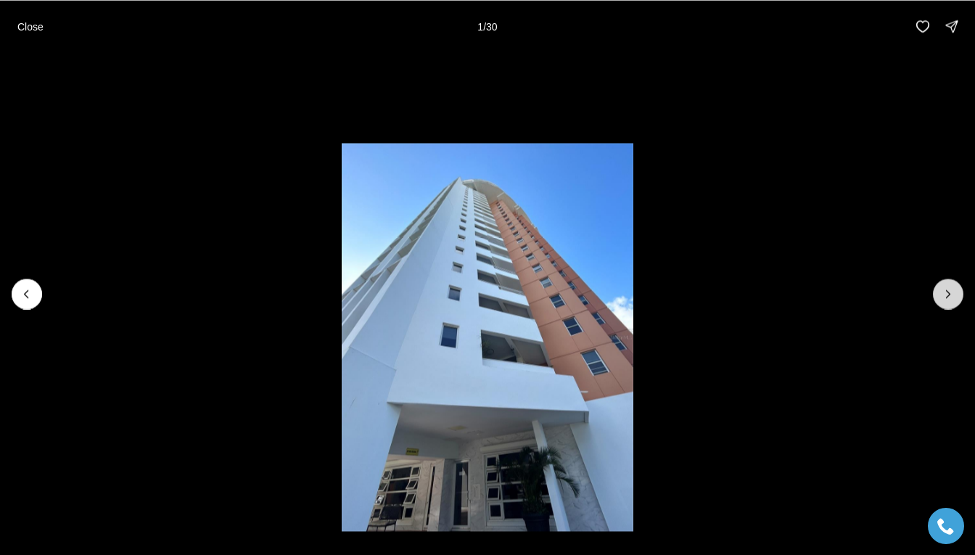
click at [945, 297] on icon "Next slide" at bounding box center [948, 294] width 15 height 15
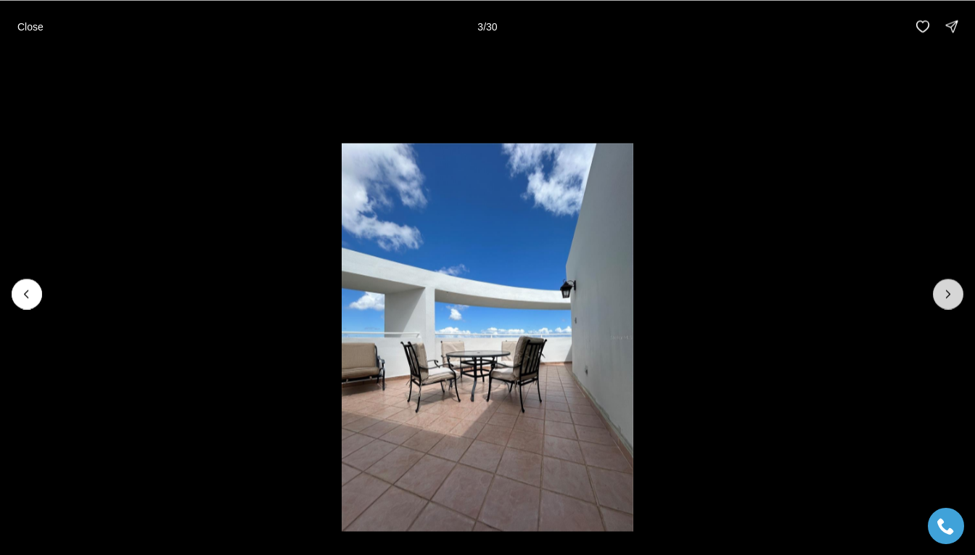
click at [945, 297] on icon "Next slide" at bounding box center [948, 294] width 15 height 15
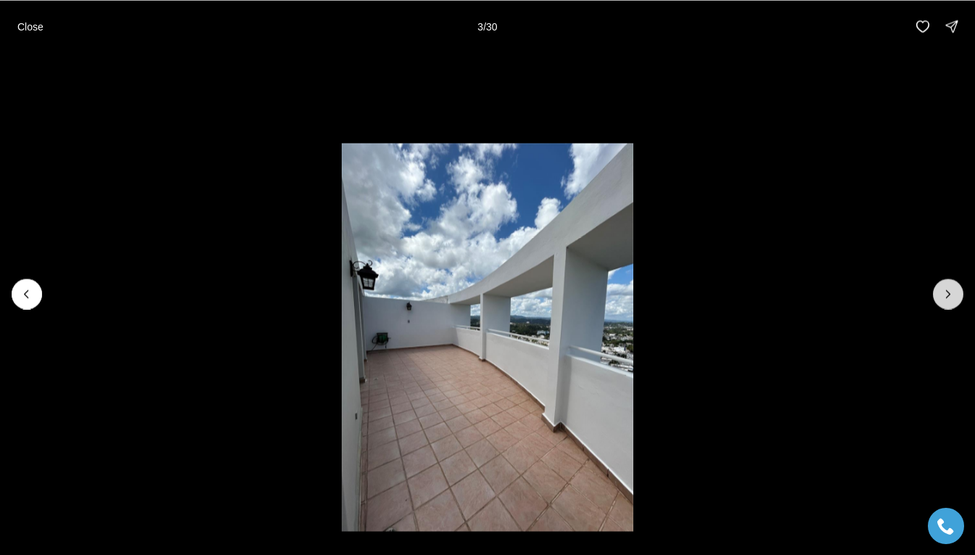
click at [945, 297] on icon "Next slide" at bounding box center [948, 294] width 15 height 15
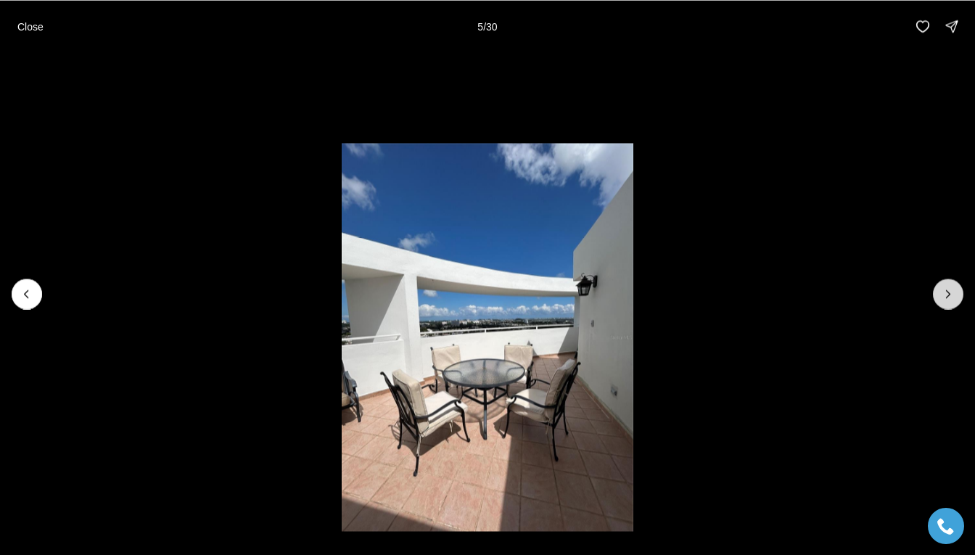
click at [945, 297] on icon "Next slide" at bounding box center [948, 294] width 15 height 15
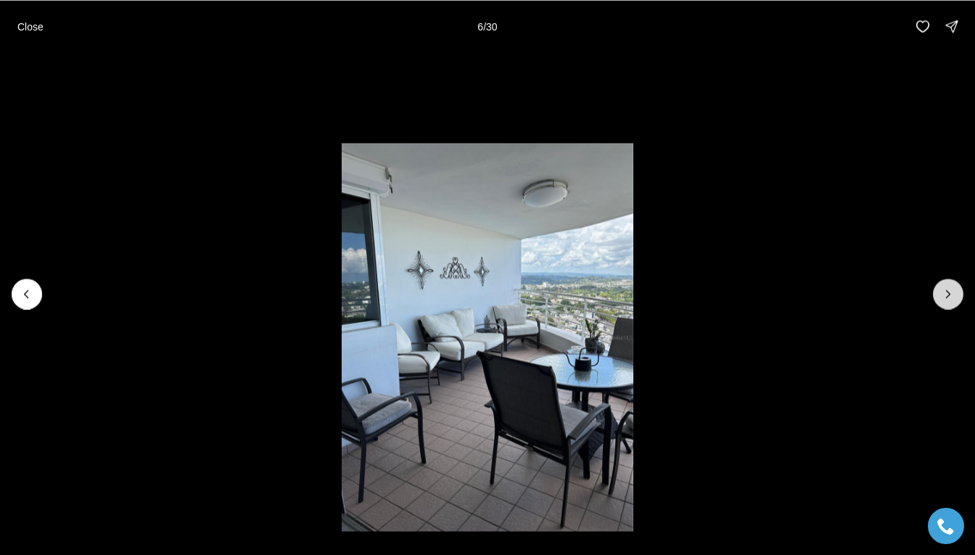
click at [945, 297] on icon "Next slide" at bounding box center [948, 294] width 15 height 15
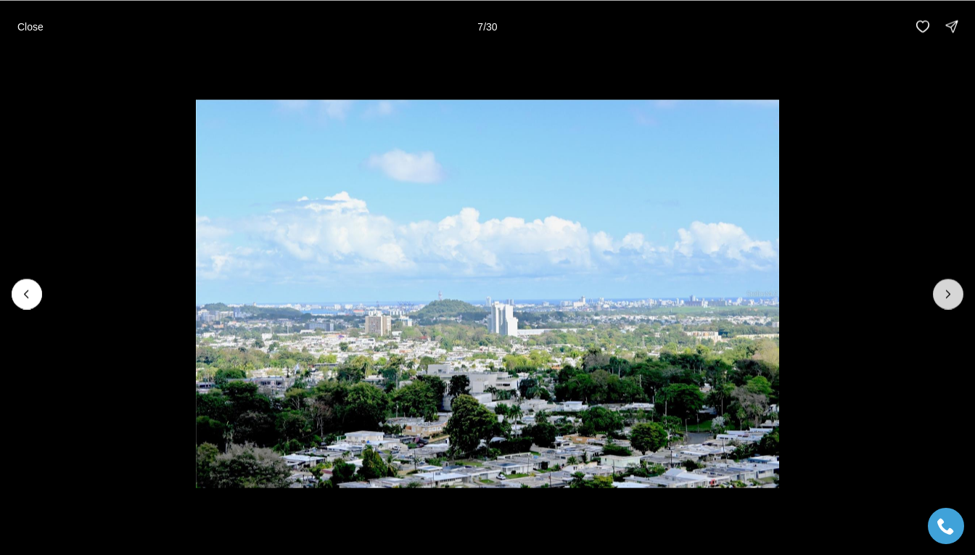
click at [945, 297] on icon "Next slide" at bounding box center [948, 294] width 15 height 15
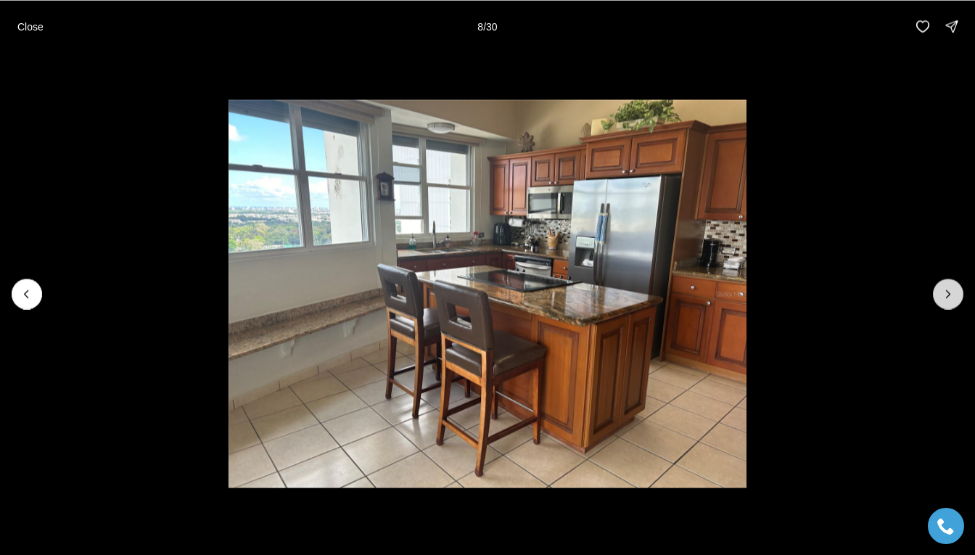
click at [945, 297] on icon "Next slide" at bounding box center [948, 294] width 15 height 15
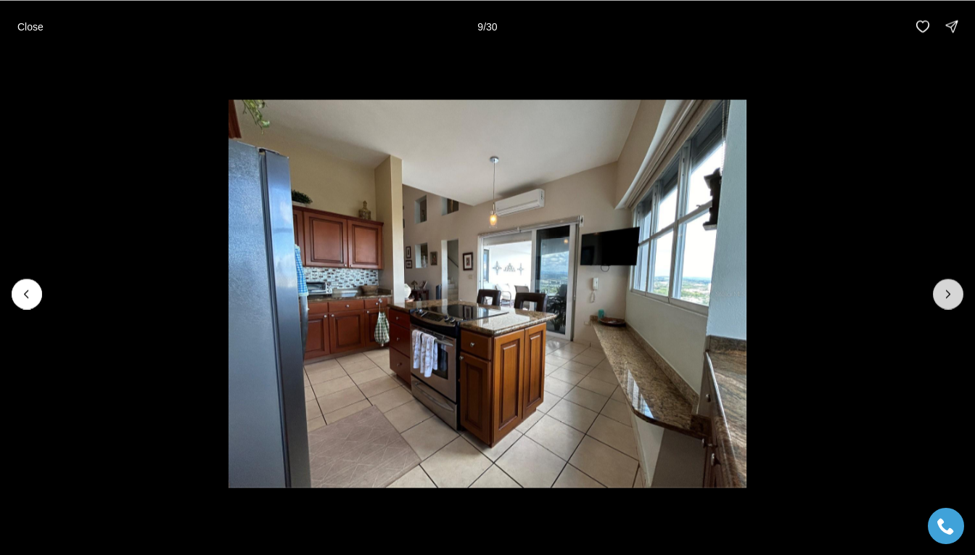
click at [945, 297] on icon "Next slide" at bounding box center [948, 294] width 15 height 15
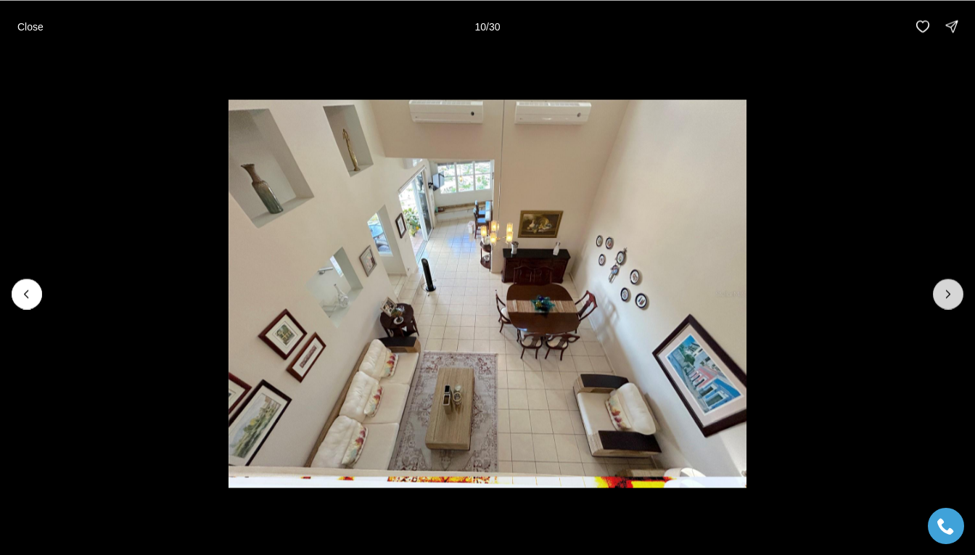
click at [945, 297] on icon "Next slide" at bounding box center [948, 294] width 15 height 15
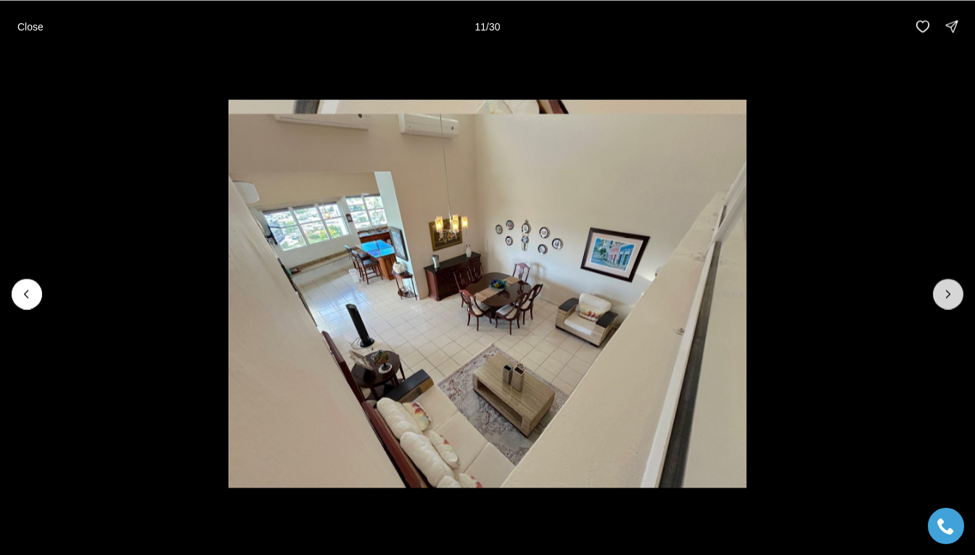
click at [945, 297] on icon "Next slide" at bounding box center [948, 294] width 15 height 15
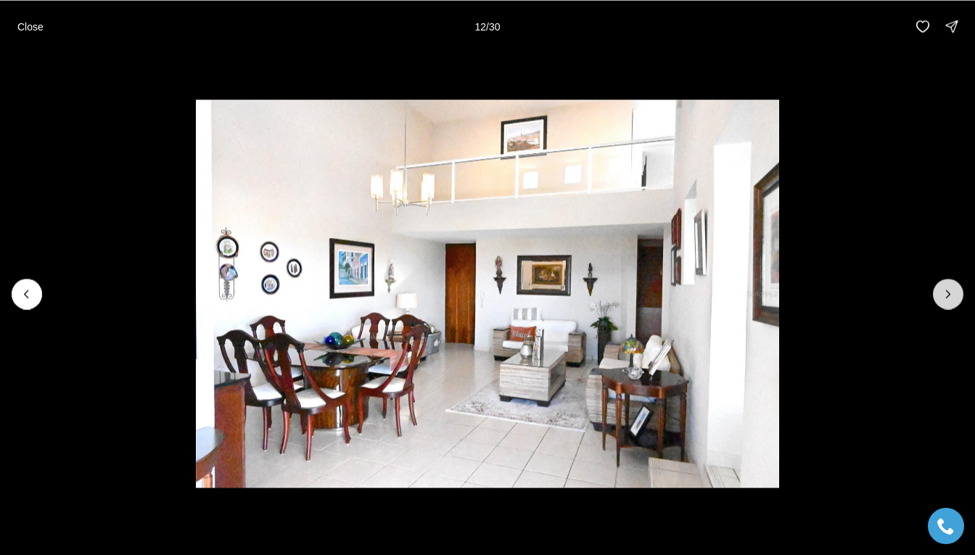
click at [945, 297] on icon "Next slide" at bounding box center [948, 294] width 15 height 15
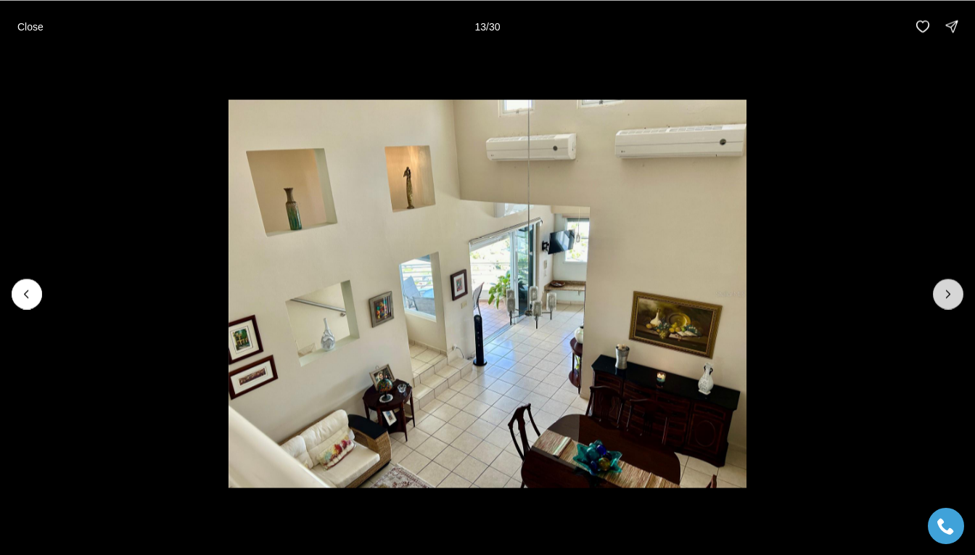
click at [945, 297] on icon "Next slide" at bounding box center [948, 294] width 15 height 15
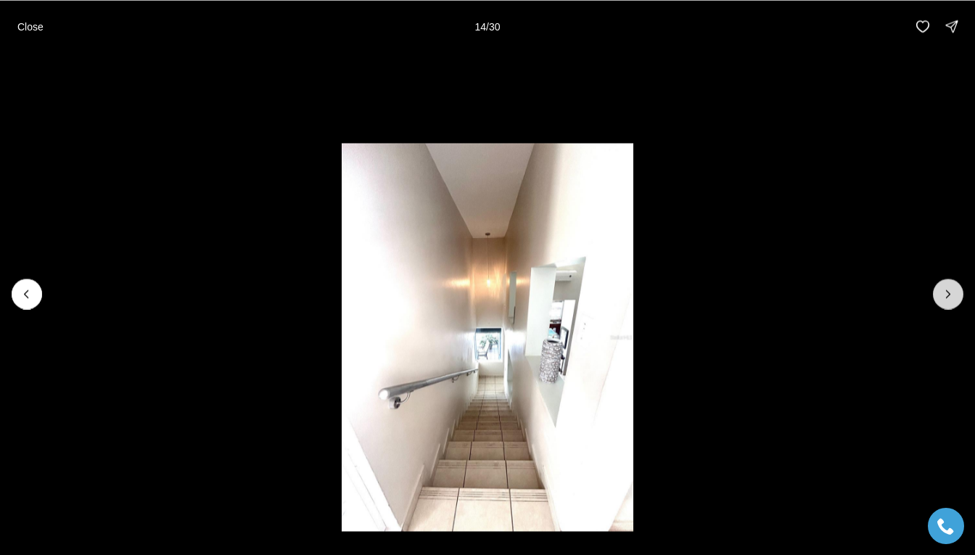
click at [945, 297] on icon "Next slide" at bounding box center [948, 294] width 15 height 15
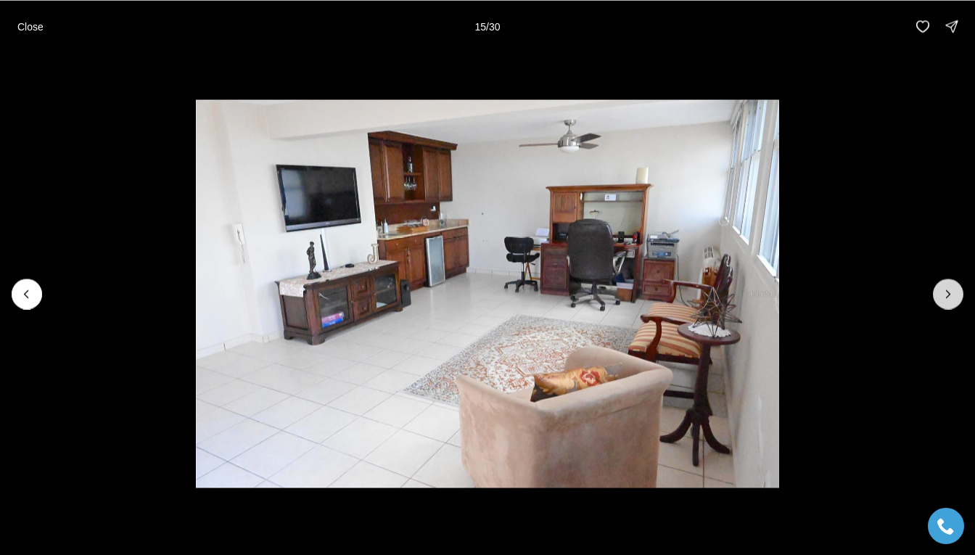
click at [945, 297] on icon "Next slide" at bounding box center [948, 294] width 15 height 15
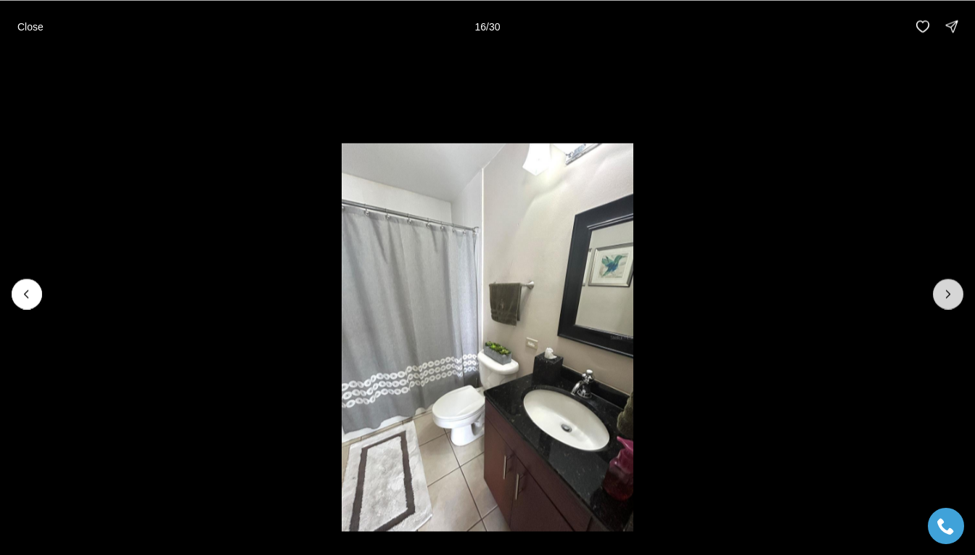
click at [945, 297] on icon "Next slide" at bounding box center [948, 294] width 15 height 15
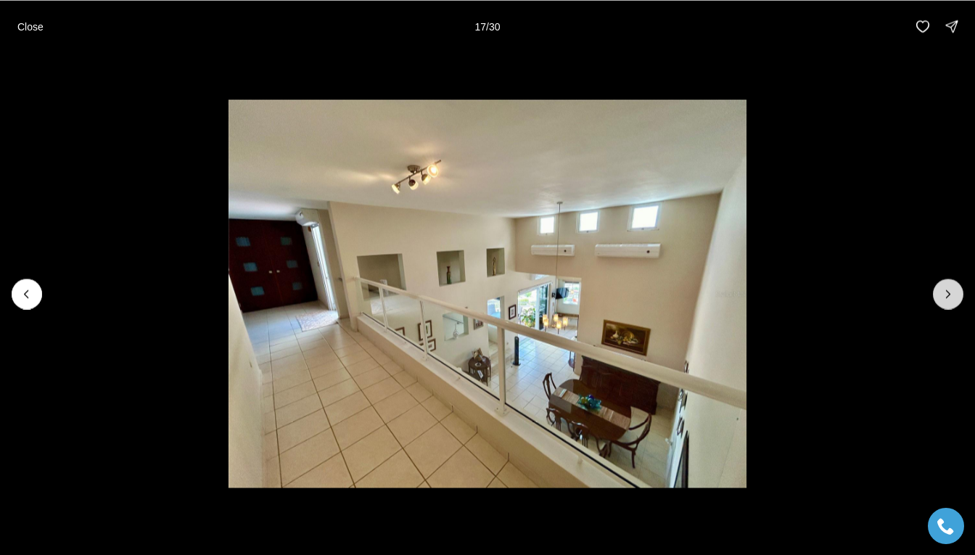
click at [945, 297] on icon "Next slide" at bounding box center [948, 294] width 15 height 15
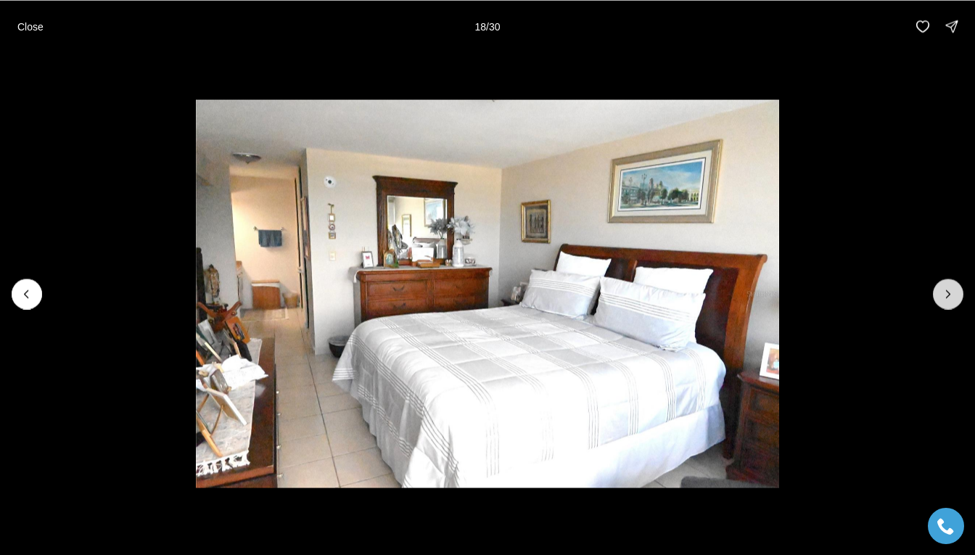
click at [945, 297] on icon "Next slide" at bounding box center [948, 294] width 15 height 15
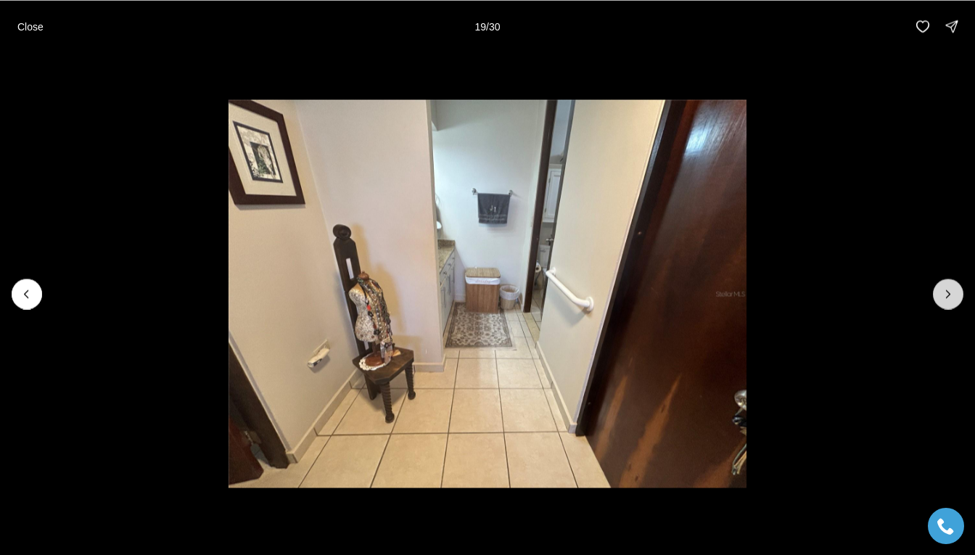
click at [946, 291] on icon "Next slide" at bounding box center [948, 294] width 15 height 15
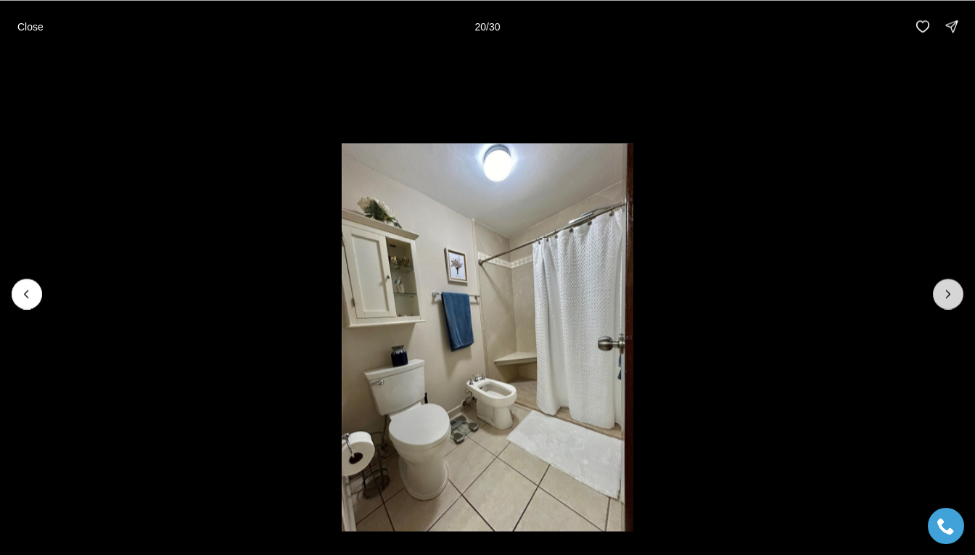
click at [946, 291] on icon "Next slide" at bounding box center [948, 294] width 15 height 15
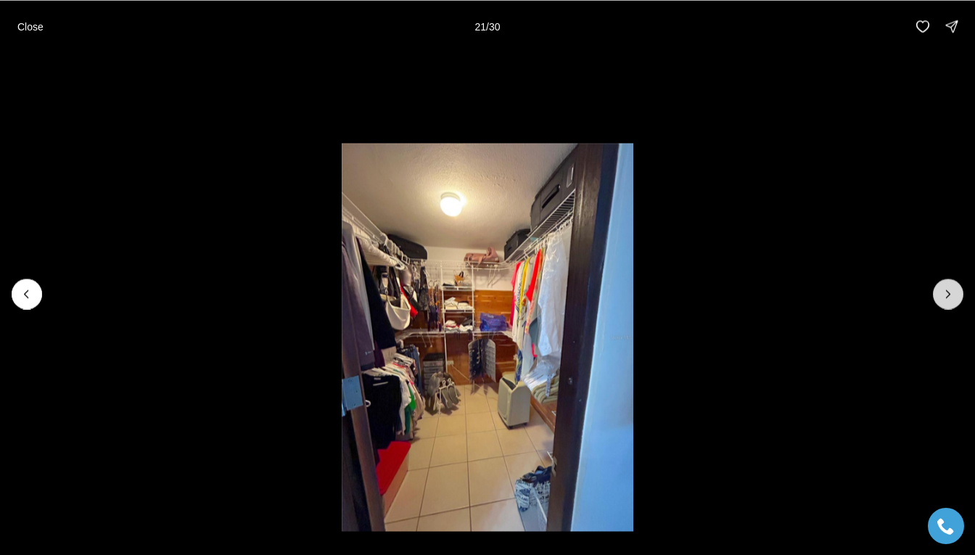
click at [946, 291] on icon "Next slide" at bounding box center [948, 294] width 15 height 15
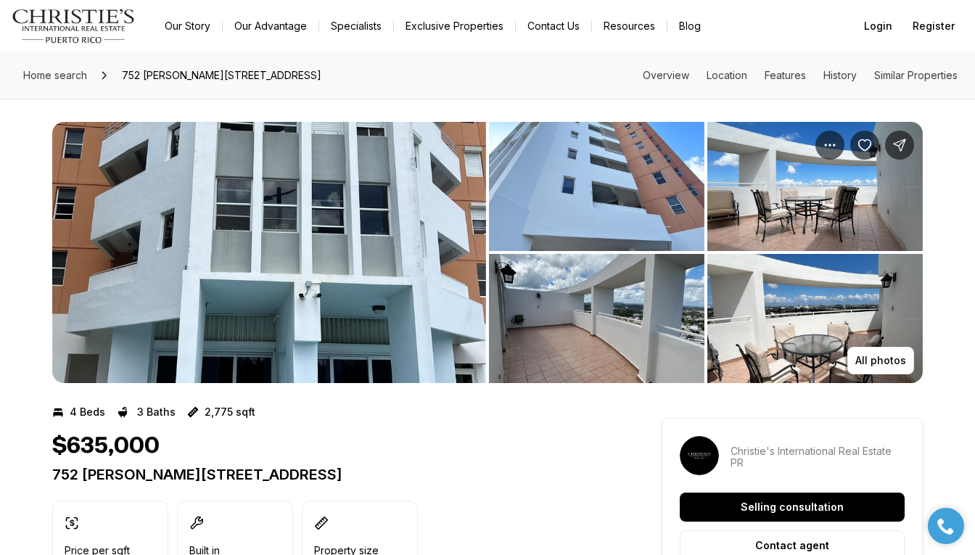
click at [795, 306] on img "View image gallery" at bounding box center [816, 318] width 216 height 129
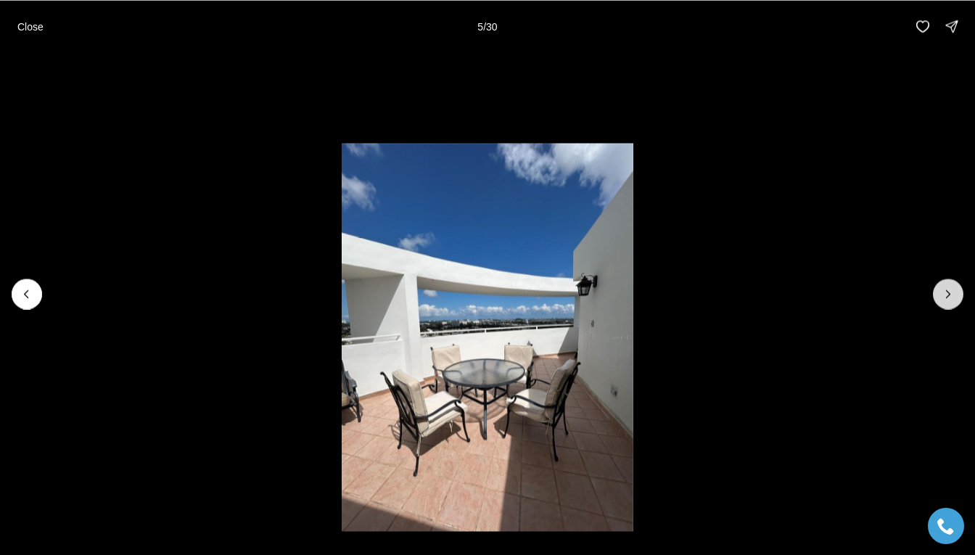
click at [950, 291] on icon "Next slide" at bounding box center [948, 294] width 15 height 15
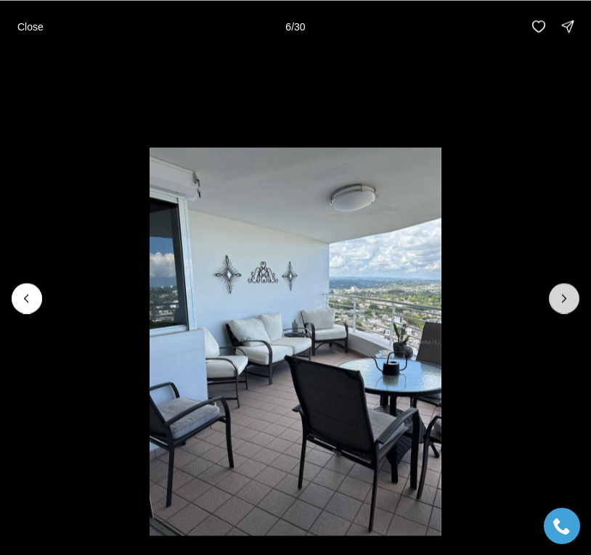
click at [560, 300] on icon "Next slide" at bounding box center [564, 298] width 15 height 15
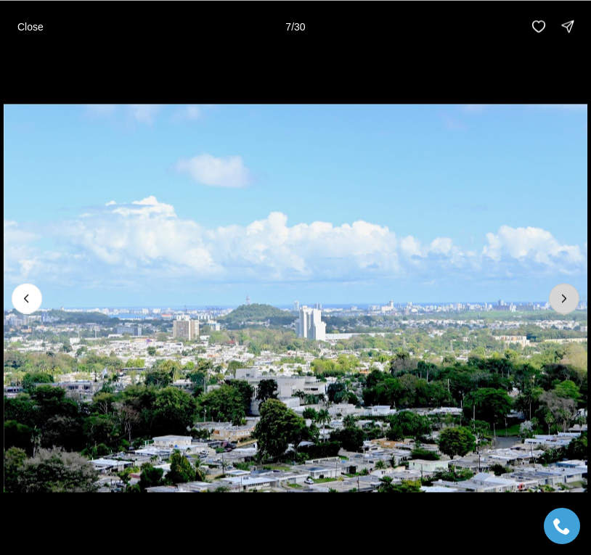
click at [560, 300] on icon "Next slide" at bounding box center [564, 298] width 15 height 15
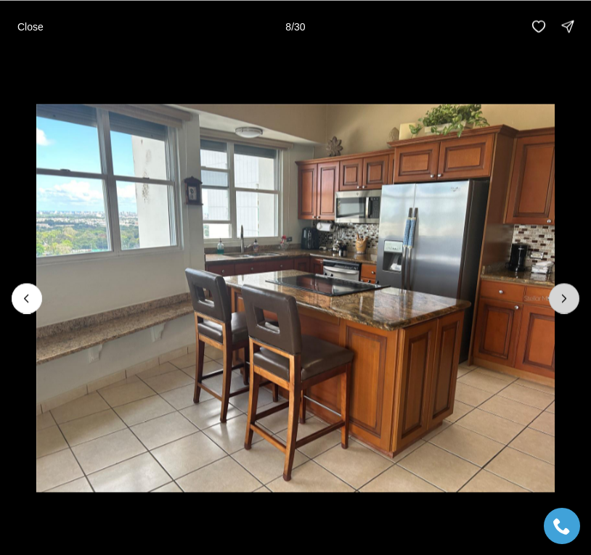
click at [560, 300] on icon "Next slide" at bounding box center [564, 298] width 15 height 15
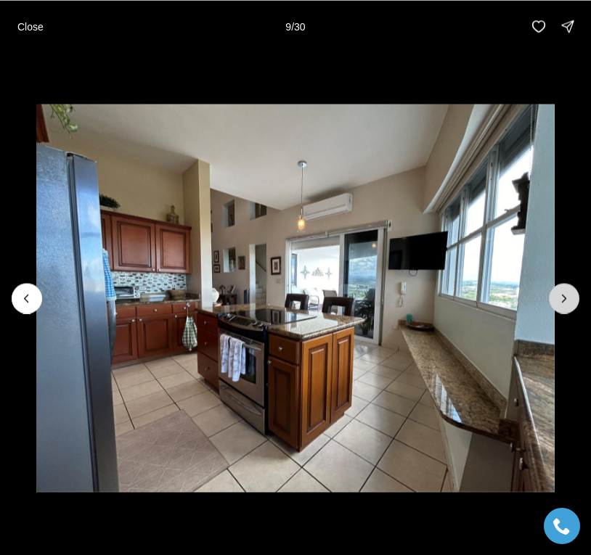
click at [560, 300] on icon "Next slide" at bounding box center [564, 298] width 15 height 15
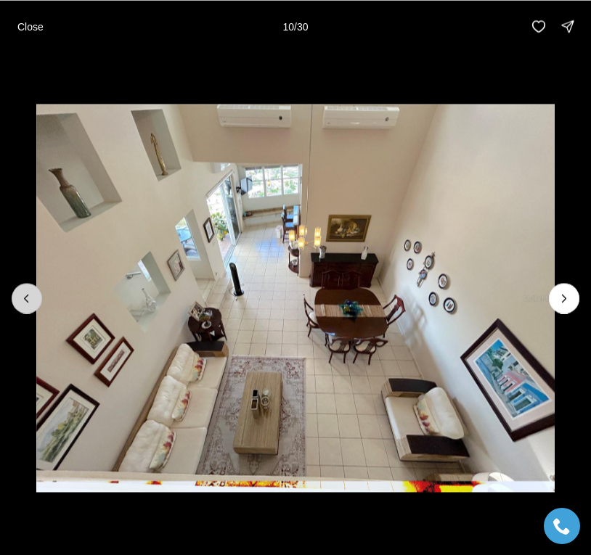
click at [25, 298] on icon "Previous slide" at bounding box center [27, 298] width 4 height 7
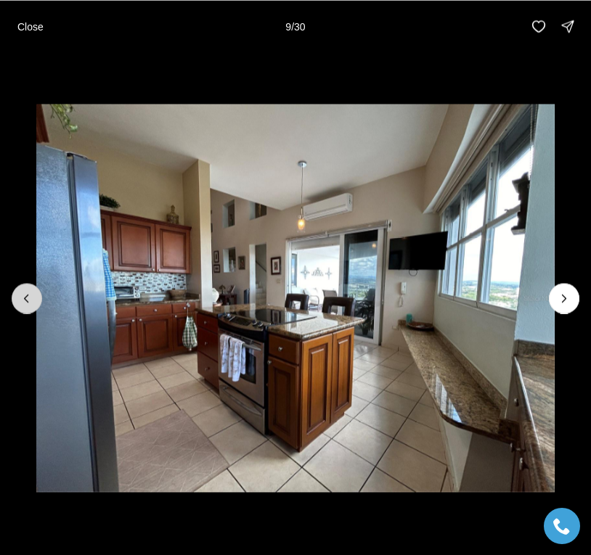
click at [25, 298] on icon "Previous slide" at bounding box center [27, 298] width 4 height 7
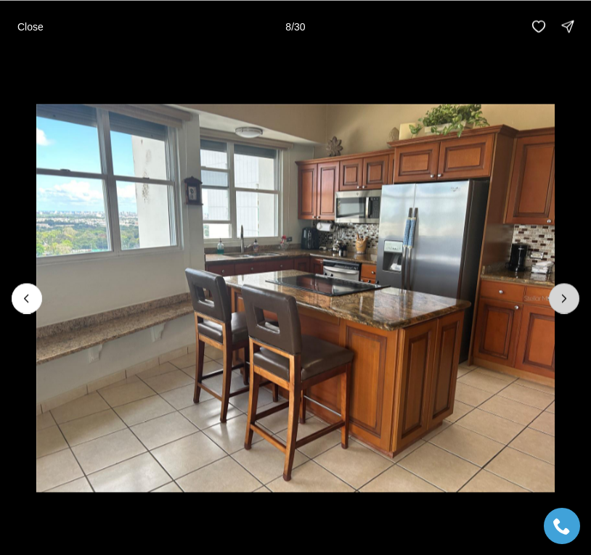
click at [557, 295] on icon "Next slide" at bounding box center [564, 298] width 15 height 15
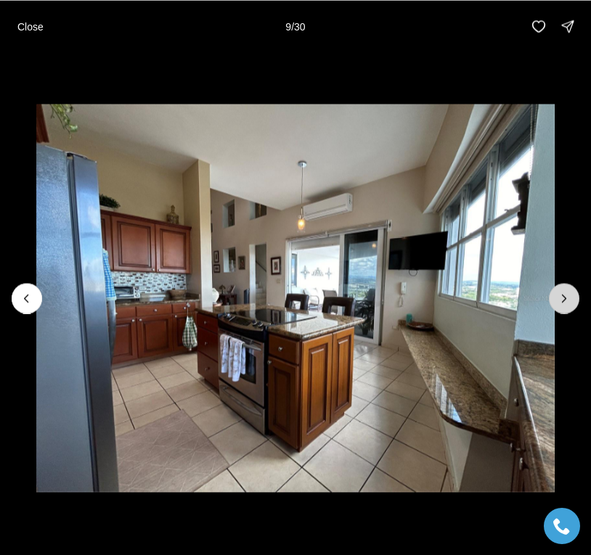
click at [557, 295] on icon "Next slide" at bounding box center [564, 298] width 15 height 15
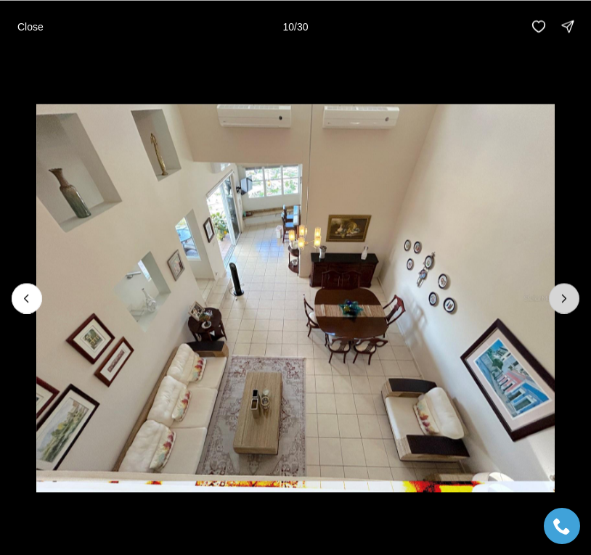
click at [557, 295] on icon "Next slide" at bounding box center [564, 298] width 15 height 15
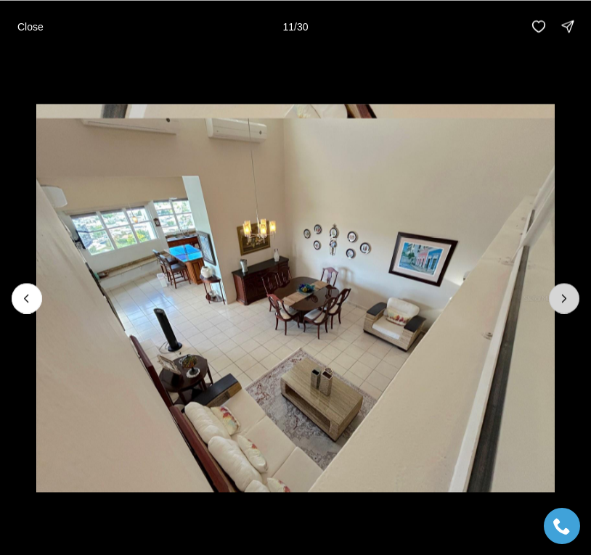
click at [557, 295] on icon "Next slide" at bounding box center [564, 298] width 15 height 15
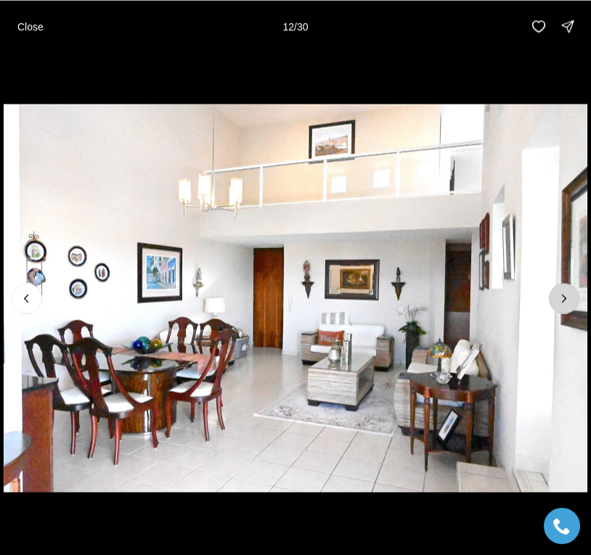
click at [557, 295] on icon "Next slide" at bounding box center [564, 298] width 15 height 15
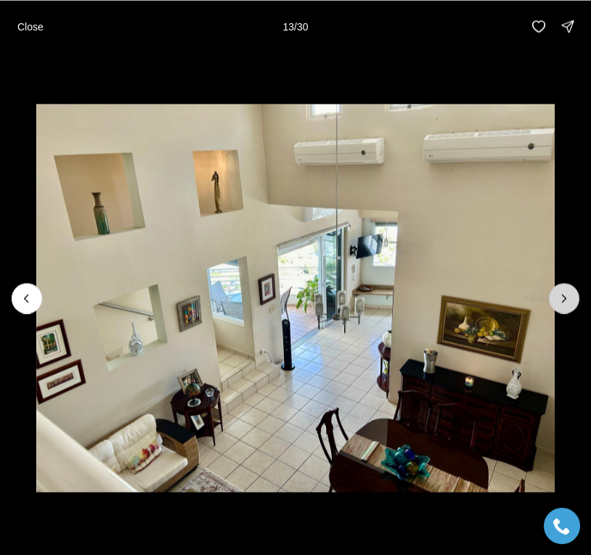
click at [557, 295] on icon "Next slide" at bounding box center [564, 298] width 15 height 15
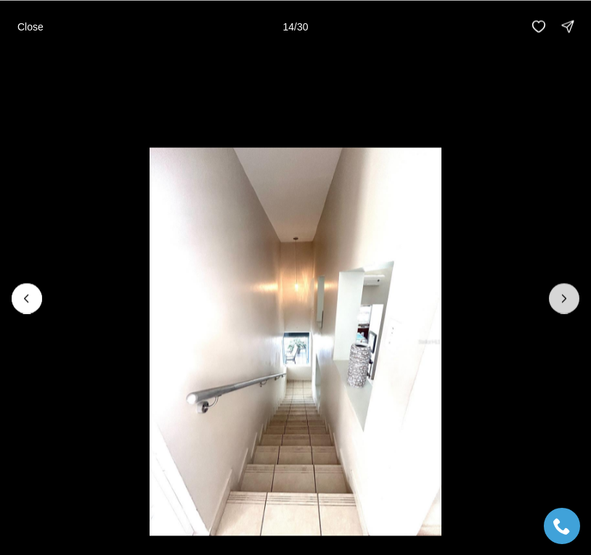
click at [557, 295] on icon "Next slide" at bounding box center [564, 298] width 15 height 15
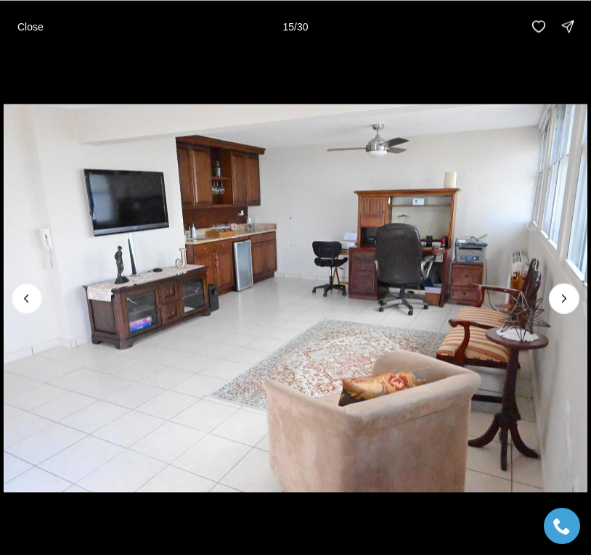
click at [365, 224] on img "15 of 30" at bounding box center [296, 298] width 584 height 389
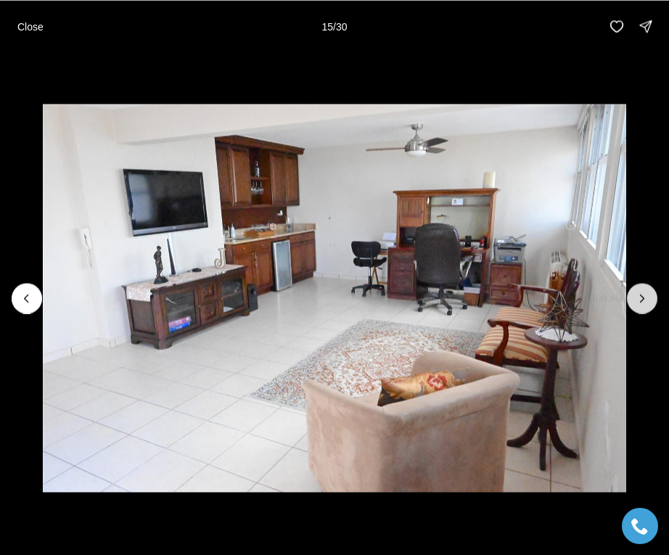
click at [641, 300] on icon "Next slide" at bounding box center [642, 298] width 15 height 15
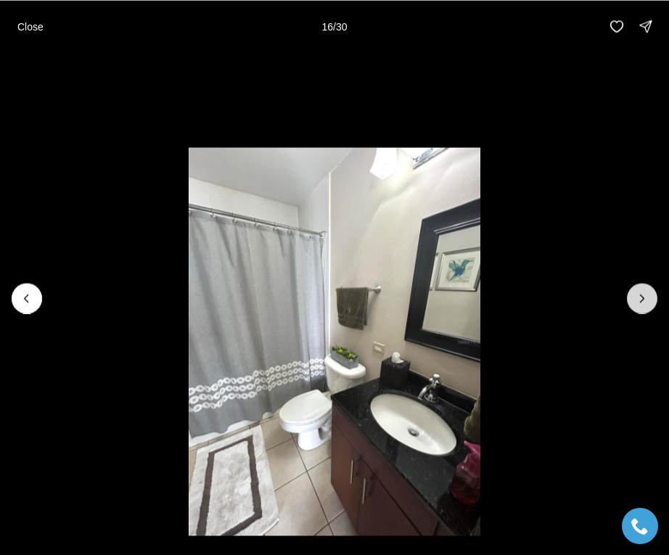
click at [639, 295] on icon "Next slide" at bounding box center [642, 298] width 15 height 15
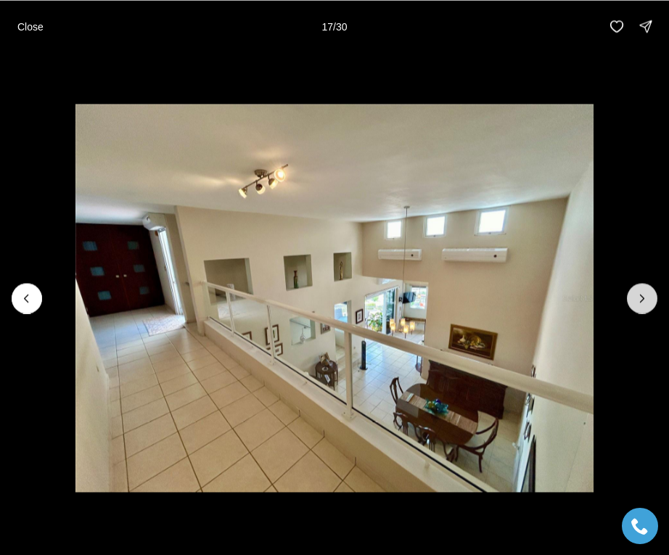
click at [641, 300] on icon "Next slide" at bounding box center [643, 298] width 4 height 7
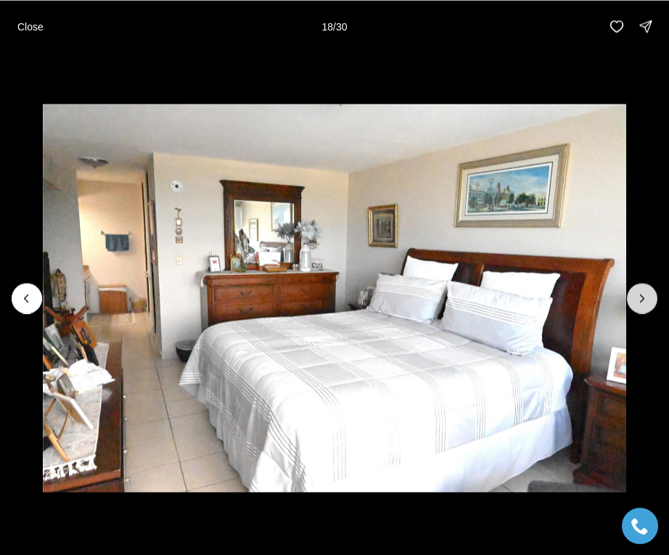
click at [641, 300] on icon "Next slide" at bounding box center [643, 298] width 4 height 7
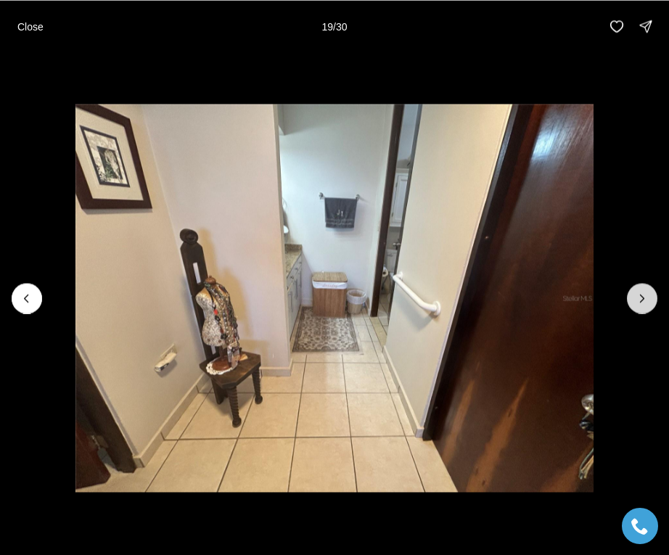
click at [637, 297] on icon "Next slide" at bounding box center [642, 298] width 15 height 15
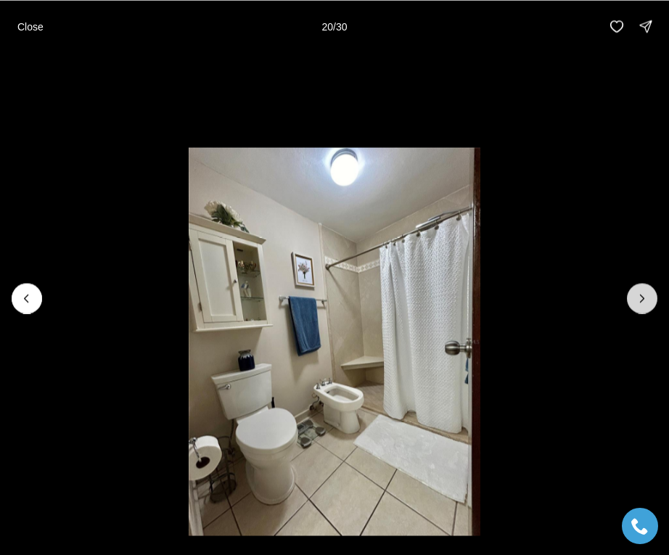
click at [642, 298] on icon "Next slide" at bounding box center [642, 298] width 15 height 15
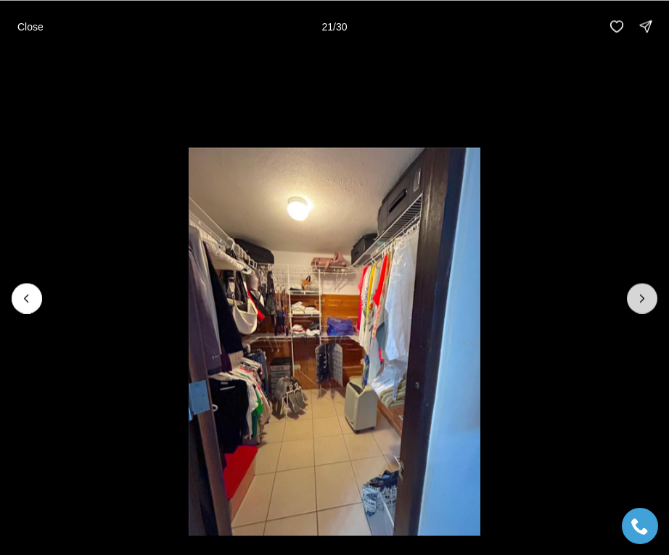
click at [642, 298] on icon "Next slide" at bounding box center [642, 298] width 15 height 15
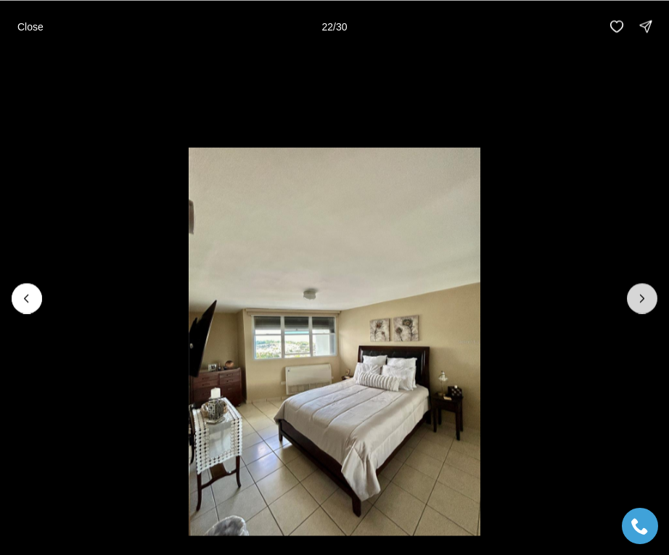
click at [642, 298] on icon "Next slide" at bounding box center [642, 298] width 15 height 15
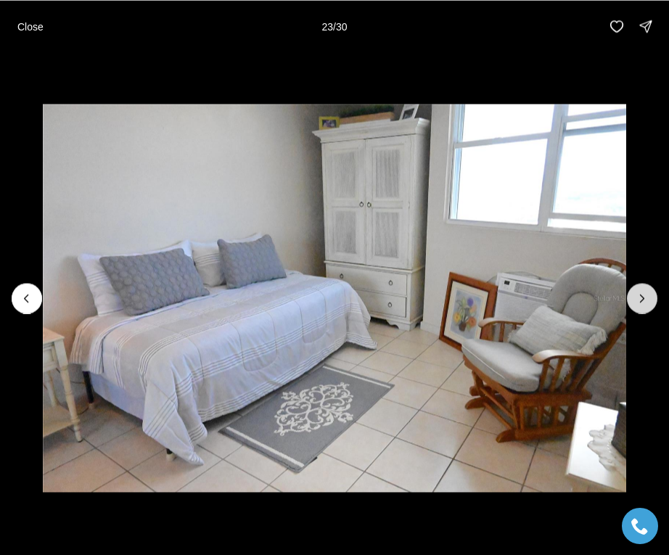
click at [642, 298] on icon "Next slide" at bounding box center [642, 298] width 15 height 15
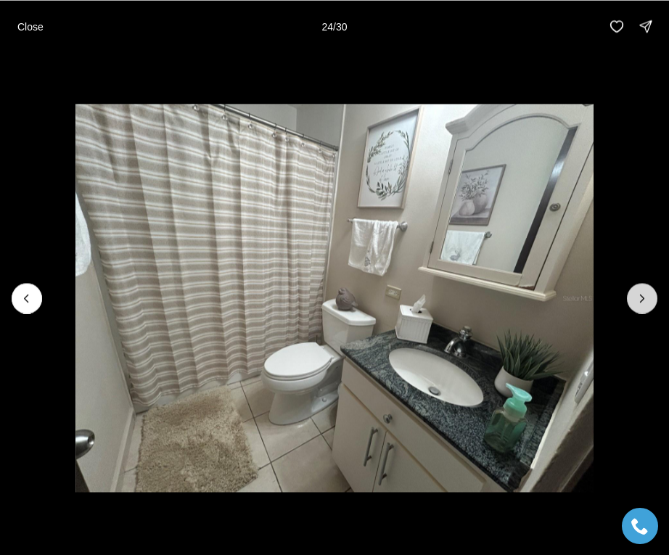
click at [638, 298] on icon "Next slide" at bounding box center [642, 298] width 15 height 15
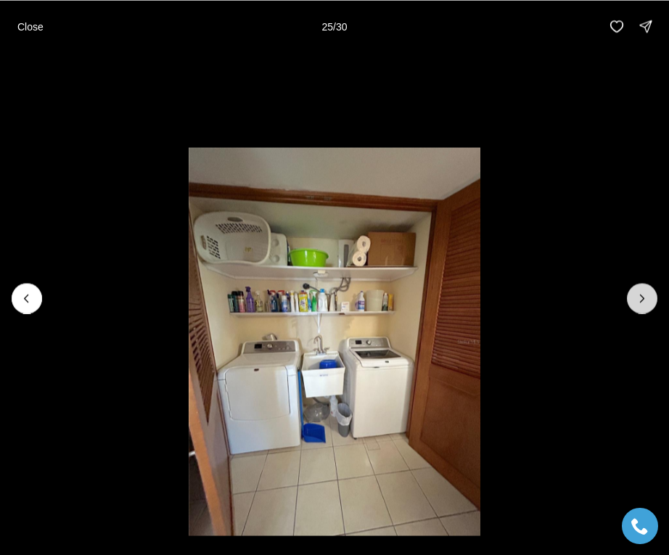
click at [638, 298] on icon "Next slide" at bounding box center [642, 298] width 15 height 15
